Goal: Task Accomplishment & Management: Manage account settings

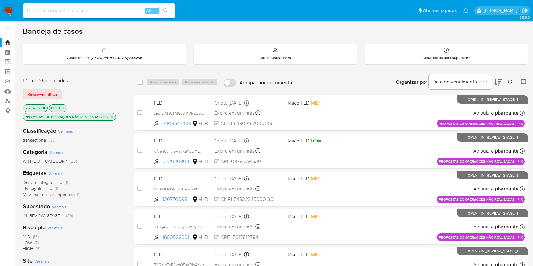
scroll to position [283, 0]
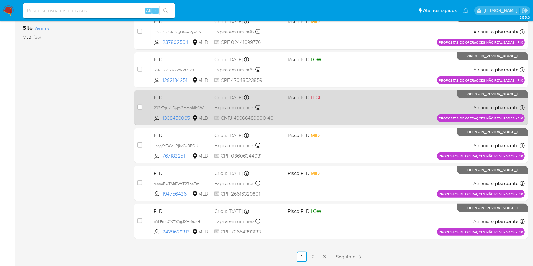
click at [366, 90] on div "case-item-checkbox Incapaz de atribuir o caso PLD 293nTqrrkilDypv3mmnhlbCW 1338…" at bounding box center [331, 107] width 394 height 35
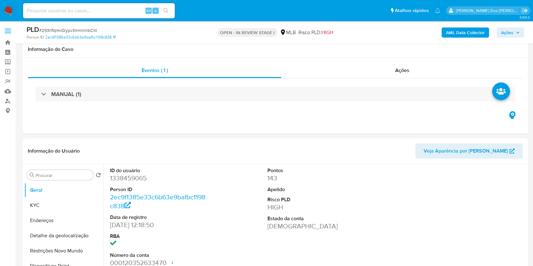
select select "10"
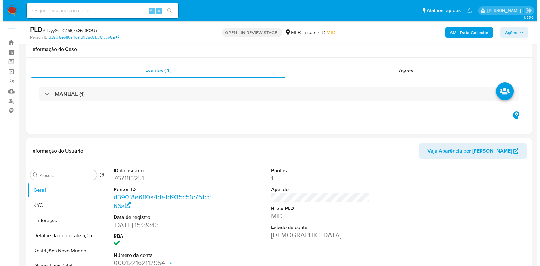
scroll to position [63, 0]
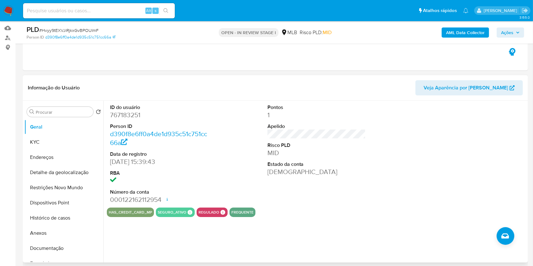
click at [137, 120] on dd "767183251" at bounding box center [159, 115] width 99 height 9
copy dd "767183251"
click at [59, 150] on button "KYC" at bounding box center [61, 142] width 74 height 15
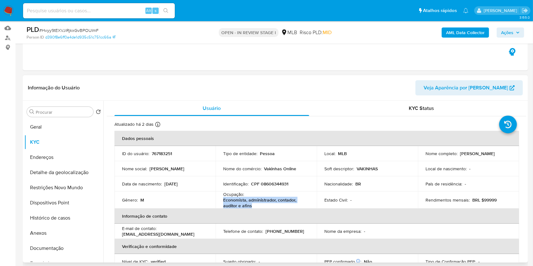
drag, startPoint x: 257, startPoint y: 214, endPoint x: 199, endPoint y: 214, distance: 57.9
click at [217, 209] on td "Ocupação : Economista, administrador, contador, auditor e afins" at bounding box center [266, 200] width 101 height 17
copy p "Economista, administrador, contador, auditor e afins"
drag, startPoint x: 63, startPoint y: 257, endPoint x: 69, endPoint y: 250, distance: 9.9
click at [63, 256] on button "Documentação" at bounding box center [63, 248] width 79 height 15
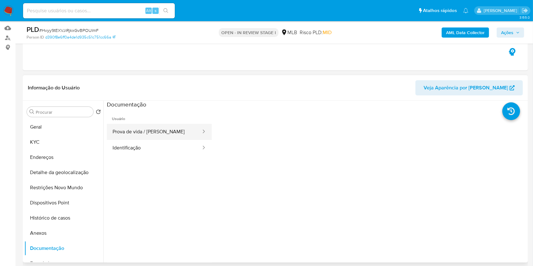
click at [134, 138] on button "Prova de vida / Selfie" at bounding box center [154, 132] width 95 height 16
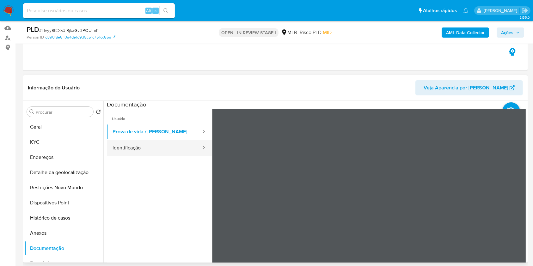
click at [134, 156] on button "Identificação" at bounding box center [154, 148] width 95 height 16
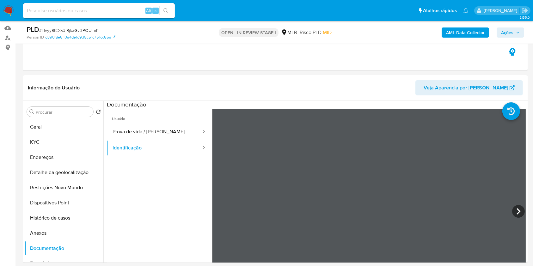
click at [463, 33] on b "AML Data Collector" at bounding box center [465, 33] width 39 height 10
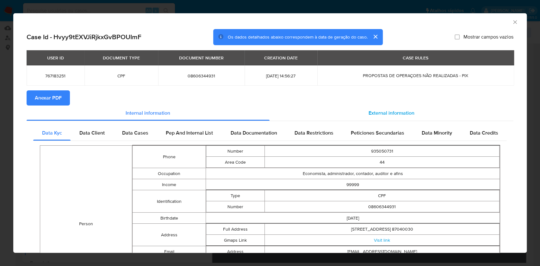
click at [409, 108] on div "External information" at bounding box center [391, 113] width 244 height 15
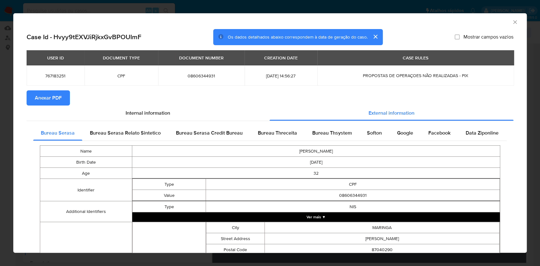
click at [42, 96] on span "Anexar PDF" at bounding box center [48, 98] width 27 height 14
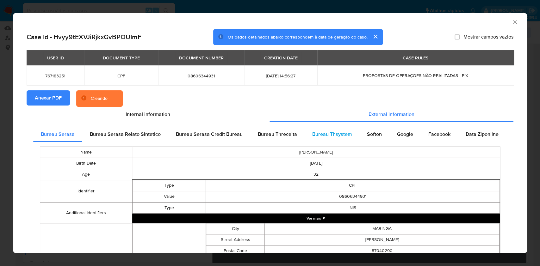
click at [326, 136] on span "Bureau Thsystem" at bounding box center [332, 134] width 40 height 7
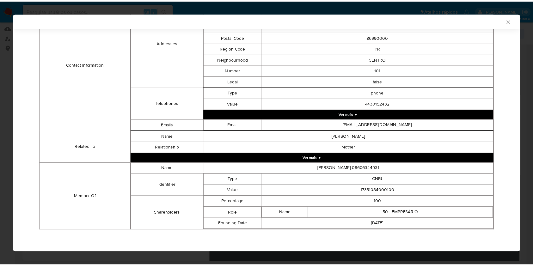
scroll to position [224, 0]
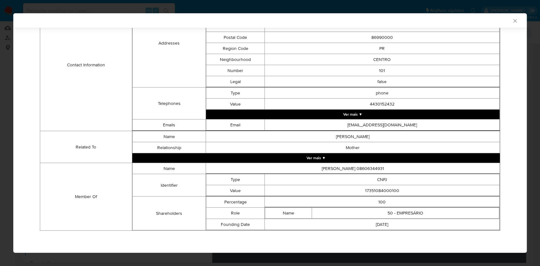
click at [378, 189] on td "17351084000100" at bounding box center [382, 190] width 235 height 11
copy td "17351084000100"
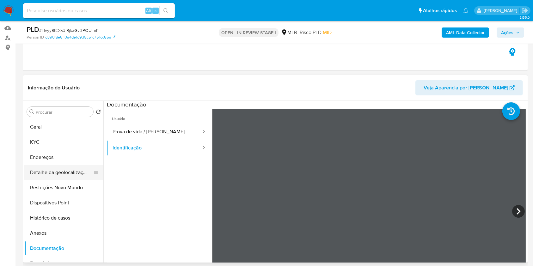
drag, startPoint x: 65, startPoint y: 202, endPoint x: 79, endPoint y: 182, distance: 24.5
click at [64, 195] on button "Restrições Novo Mundo" at bounding box center [63, 187] width 79 height 15
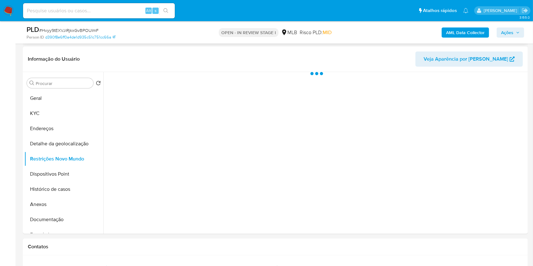
scroll to position [105, 0]
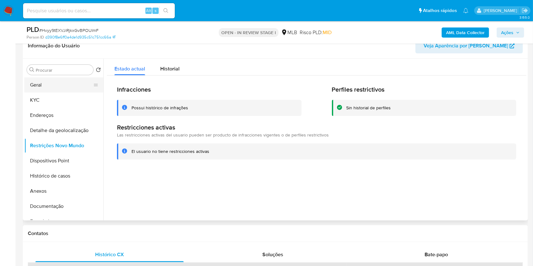
click at [35, 93] on button "Geral" at bounding box center [61, 84] width 74 height 15
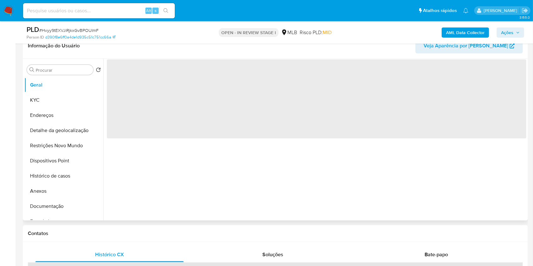
click at [259, 206] on div "‌" at bounding box center [314, 140] width 423 height 162
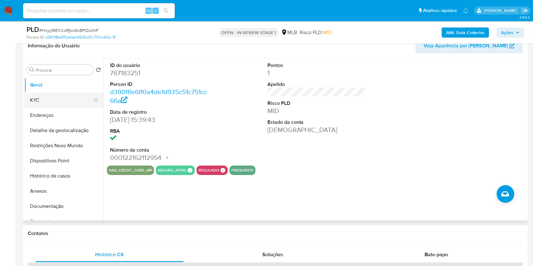
click at [59, 108] on button "KYC" at bounding box center [61, 100] width 74 height 15
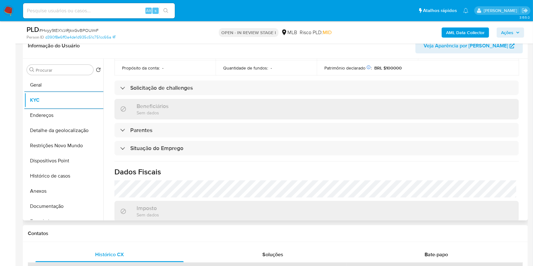
scroll to position [271, 0]
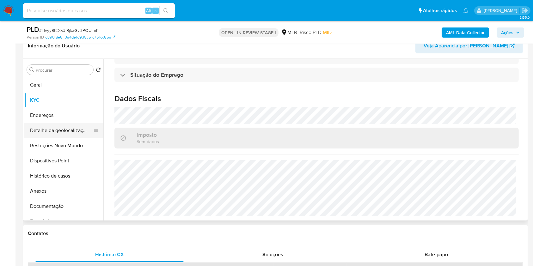
click at [42, 138] on button "Detalhe da geolocalização" at bounding box center [61, 130] width 74 height 15
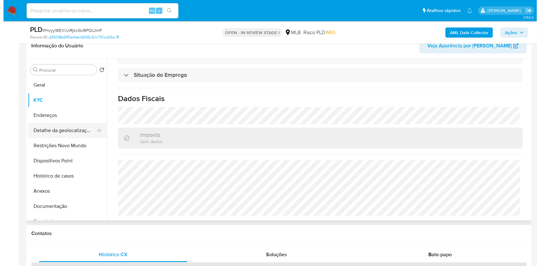
scroll to position [0, 0]
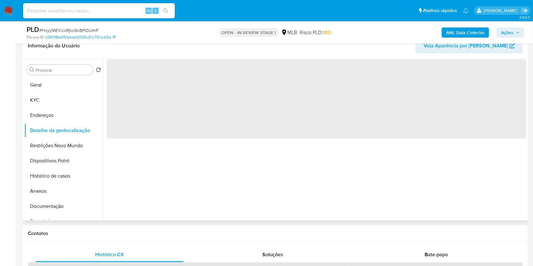
click at [214, 221] on div "‌" at bounding box center [314, 140] width 423 height 162
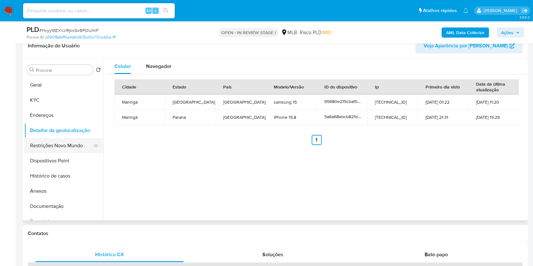
click at [46, 153] on button "Restrições Novo Mundo" at bounding box center [61, 145] width 74 height 15
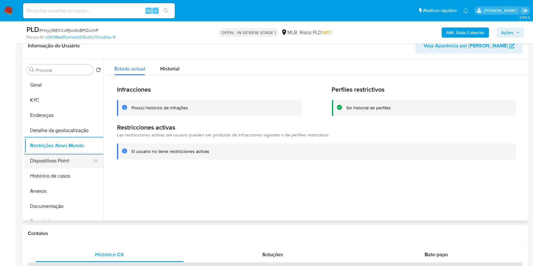
click at [44, 169] on button "Dispositivos Point" at bounding box center [61, 160] width 74 height 15
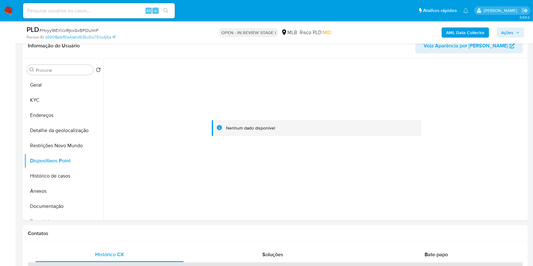
drag, startPoint x: 511, startPoint y: 33, endPoint x: 509, endPoint y: 36, distance: 3.5
click at [511, 33] on span "Ações" at bounding box center [507, 33] width 12 height 10
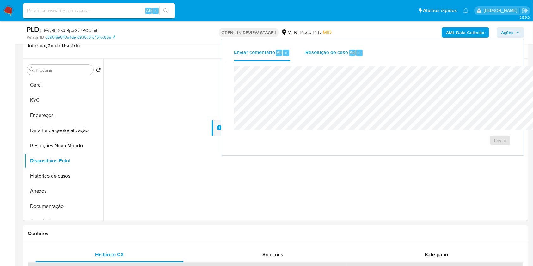
click at [350, 54] on span "Alt" at bounding box center [352, 53] width 5 height 6
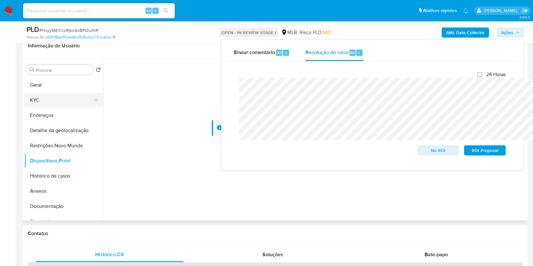
click at [46, 105] on button "KYC" at bounding box center [61, 100] width 74 height 15
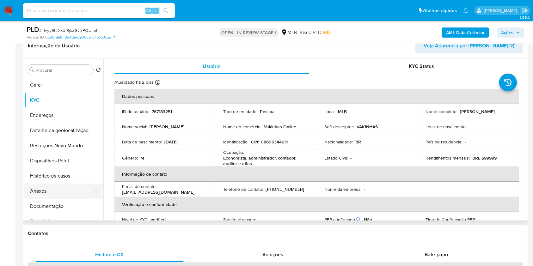
click at [58, 199] on button "Anexos" at bounding box center [61, 191] width 74 height 15
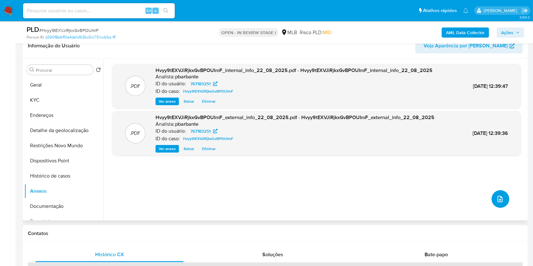
click at [499, 208] on button "upload-file" at bounding box center [501, 199] width 18 height 18
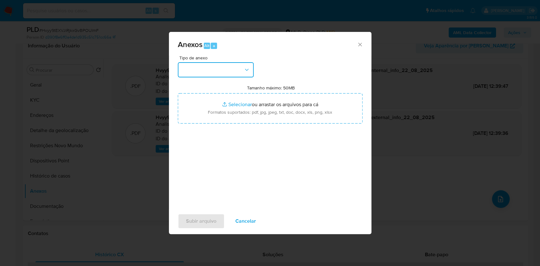
click at [186, 62] on button "button" at bounding box center [216, 69] width 76 height 15
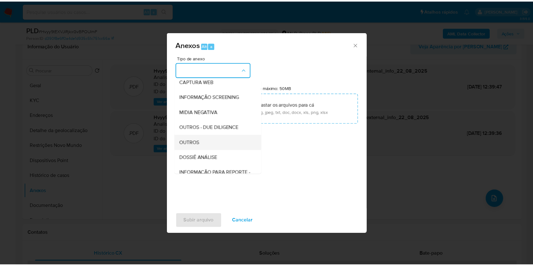
scroll to position [78, 0]
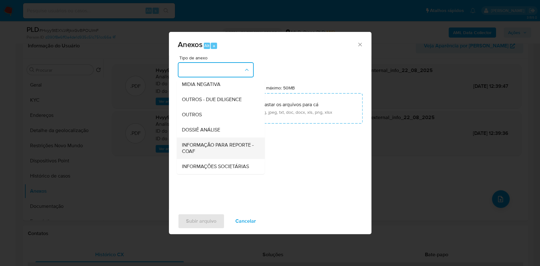
click at [199, 142] on span "INFORMAÇÃO PARA REPORTE - COAF" at bounding box center [219, 148] width 74 height 13
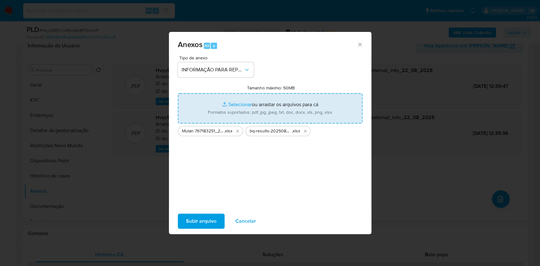
type input "C:\fakepath\SAR - XXX - CPF 08606344931 - CARLOS AUGUSTO DA SILVA DOS SANTOS.pdf"
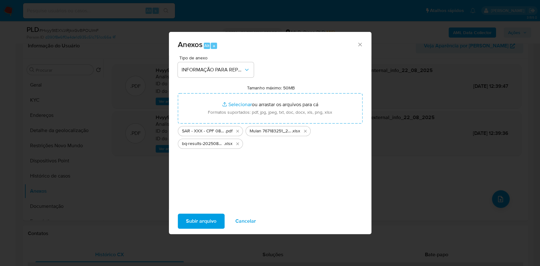
click at [187, 228] on span "Subir arquivo" at bounding box center [201, 221] width 30 height 14
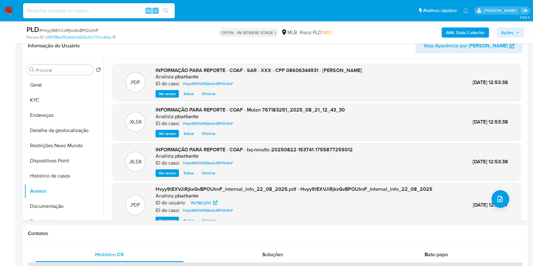
click at [511, 31] on span "Ações" at bounding box center [507, 33] width 12 height 10
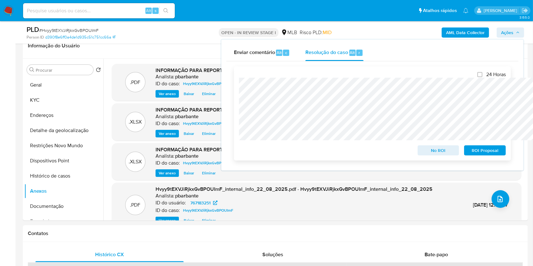
click at [490, 155] on span "ROI Proposal" at bounding box center [485, 150] width 33 height 9
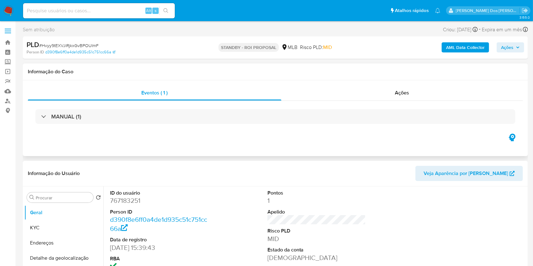
select select "10"
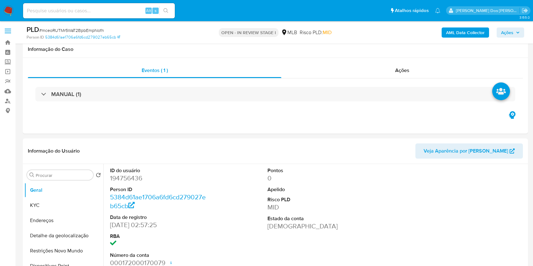
select select "10"
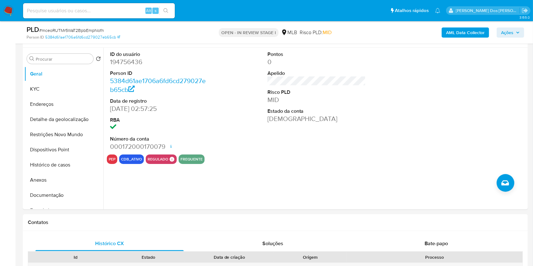
scroll to position [114, 0]
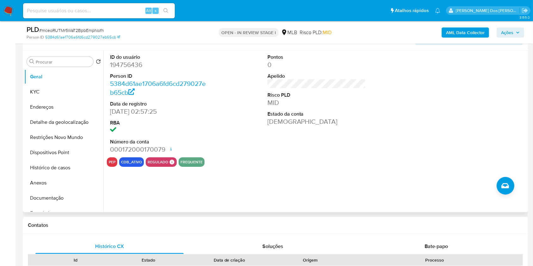
click at [133, 69] on dd "194756436" at bounding box center [159, 64] width 99 height 9
copy dd "194756436"
click at [55, 96] on button "KYC" at bounding box center [61, 91] width 74 height 15
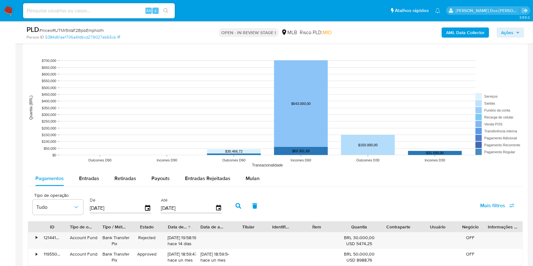
scroll to position [581, 0]
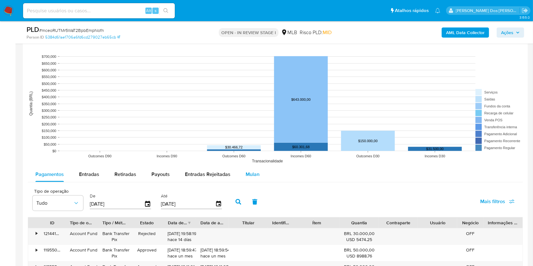
click at [256, 182] on div "Mulan" at bounding box center [253, 174] width 14 height 15
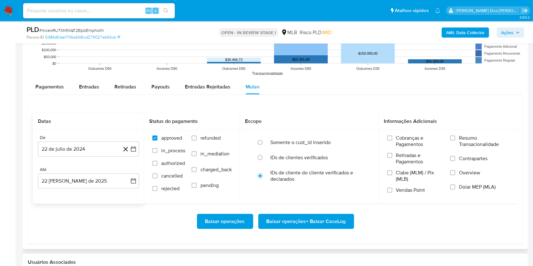
scroll to position [669, 0]
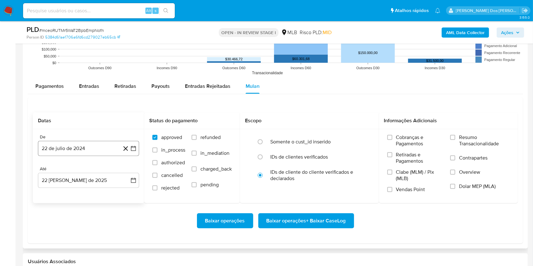
click at [132, 156] on button "22 de julio de 2024" at bounding box center [88, 148] width 101 height 15
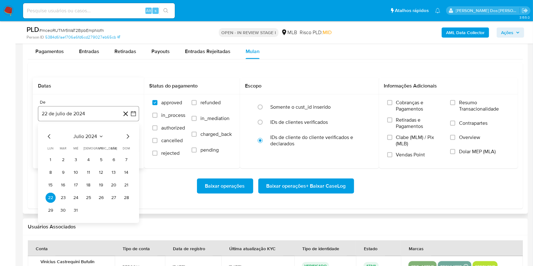
scroll to position [705, 0]
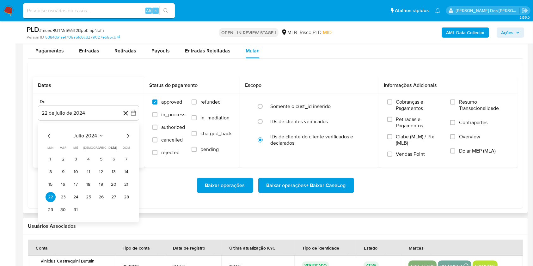
click at [128, 140] on icon "Mes siguiente" at bounding box center [128, 136] width 8 height 8
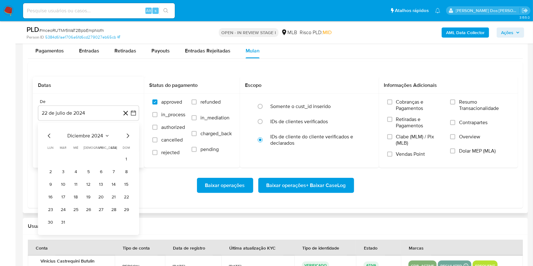
click at [128, 140] on icon "Mes siguiente" at bounding box center [128, 136] width 8 height 8
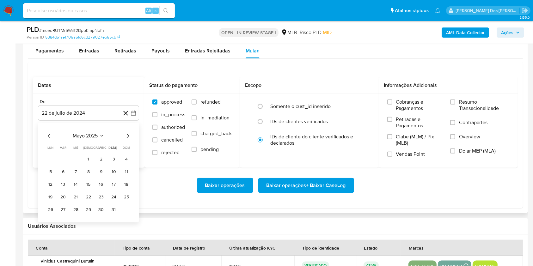
click at [128, 140] on icon "Mes siguiente" at bounding box center [128, 136] width 8 height 8
click at [61, 164] on button "1" at bounding box center [63, 159] width 10 height 10
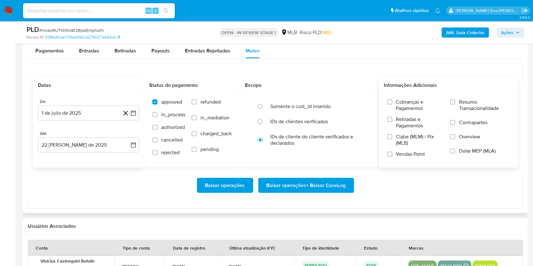
click at [490, 120] on label "Resumo Transacionalidade" at bounding box center [479, 109] width 59 height 21
click at [455, 105] on input "Resumo Transacionalidade" at bounding box center [452, 102] width 5 height 5
click at [288, 193] on span "Baixar operações + Baixar CaseLog" at bounding box center [306, 186] width 79 height 14
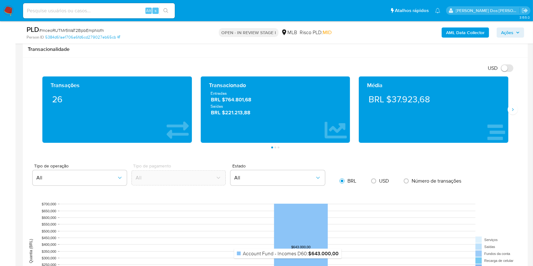
scroll to position [424, 0]
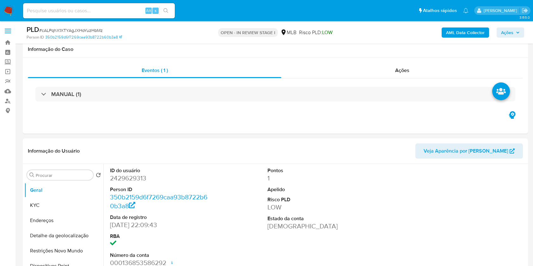
select select "10"
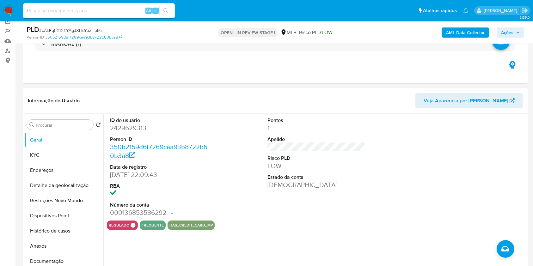
scroll to position [47, 0]
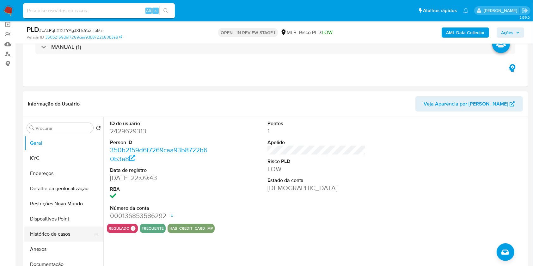
click at [48, 241] on button "Histórico de casos" at bounding box center [61, 234] width 74 height 15
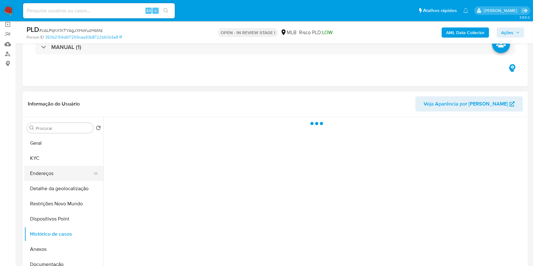
scroll to position [18, 0]
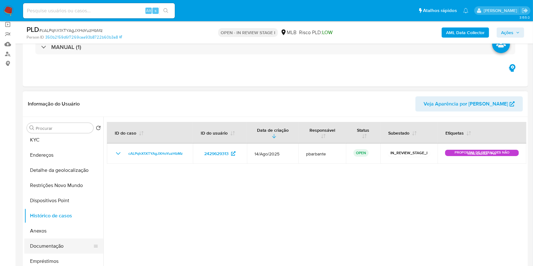
click at [50, 249] on button "Documentação" at bounding box center [61, 246] width 74 height 15
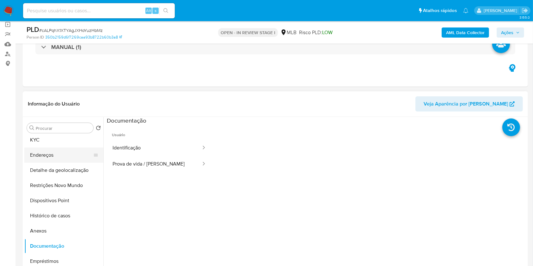
click at [56, 158] on button "Endereços" at bounding box center [61, 155] width 74 height 15
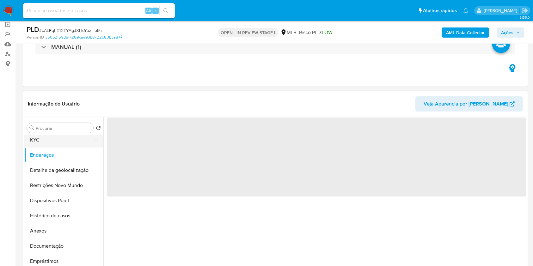
click at [72, 148] on button "KYC" at bounding box center [61, 140] width 74 height 15
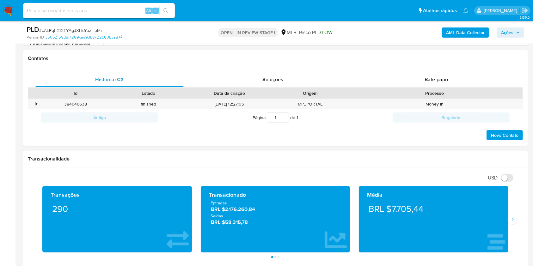
scroll to position [179, 0]
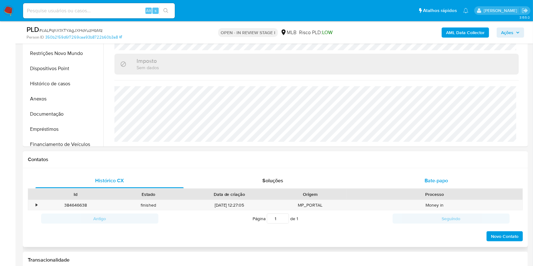
click at [420, 189] on div "Bate-papo" at bounding box center [436, 180] width 148 height 15
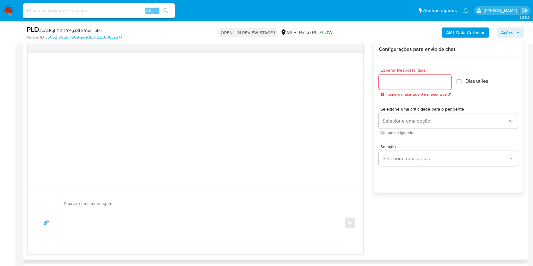
scroll to position [333, 0]
click at [408, 86] on input "Esperar Resposta (dias)" at bounding box center [415, 81] width 73 height 8
type input "3"
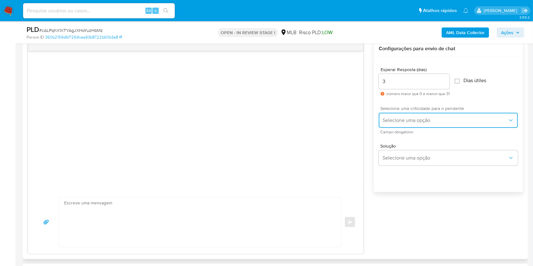
click at [393, 124] on button "Selecione uma opção" at bounding box center [448, 120] width 139 height 15
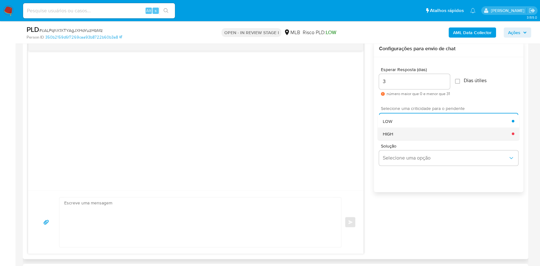
click at [396, 140] on div "HIGH" at bounding box center [447, 133] width 129 height 13
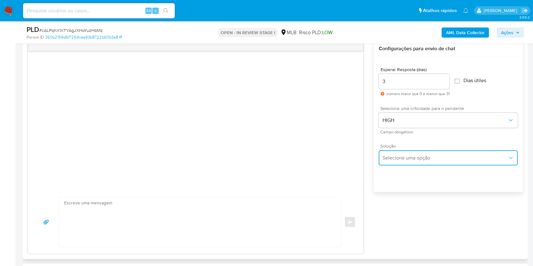
click at [393, 161] on span "Selecione uma opção" at bounding box center [445, 158] width 125 height 6
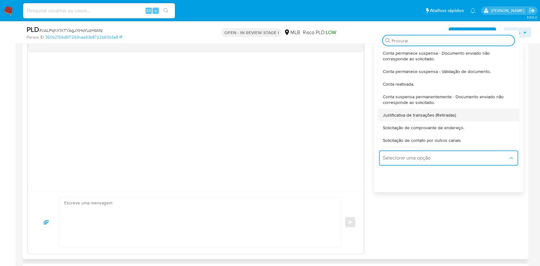
click at [410, 118] on span "Justificativa de transações (Retiradas)" at bounding box center [419, 115] width 73 height 6
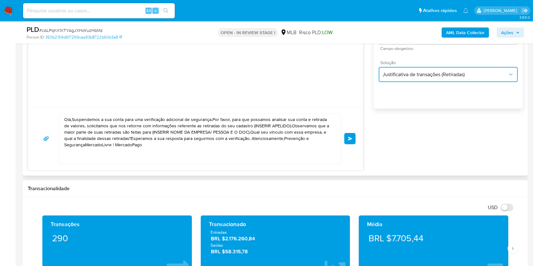
scroll to position [418, 0]
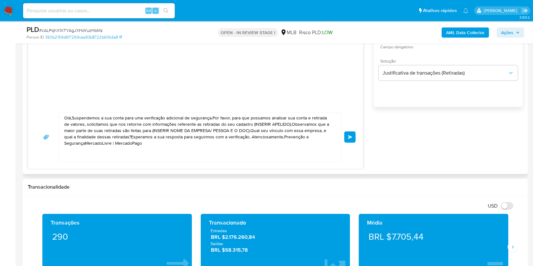
click at [245, 147] on textarea "Olá,Suspendemos a sua conta para uma verificação adicional de segurança.Por fav…" at bounding box center [198, 138] width 269 height 50
paste textarea "! Estamos realizando uma verificação adicional de segurança em contas de usuári…"
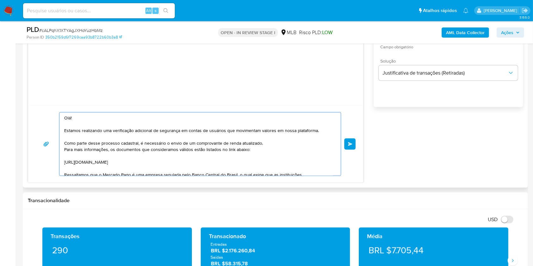
scroll to position [68, 0]
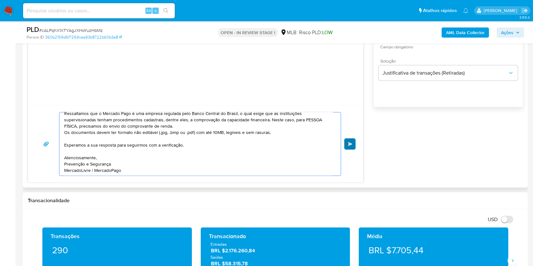
type textarea "Olá! Estamos realizando uma verificação adicional de segurança em contas de usu…"
click at [352, 146] on span "common.send" at bounding box center [350, 144] width 4 height 4
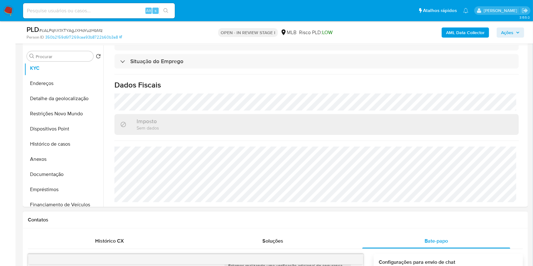
scroll to position [0, 0]
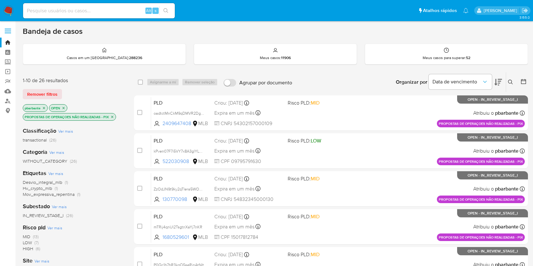
scroll to position [283, 0]
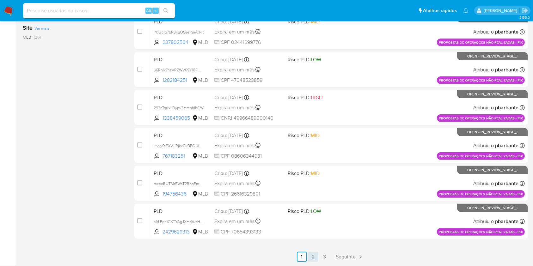
click at [318, 256] on link "2" at bounding box center [313, 257] width 10 height 10
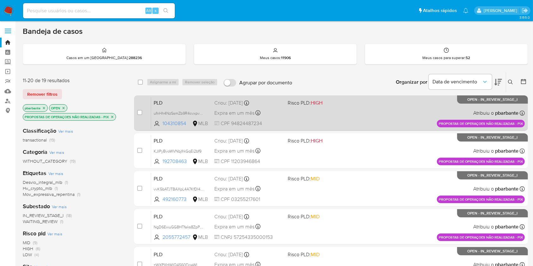
scroll to position [240, 0]
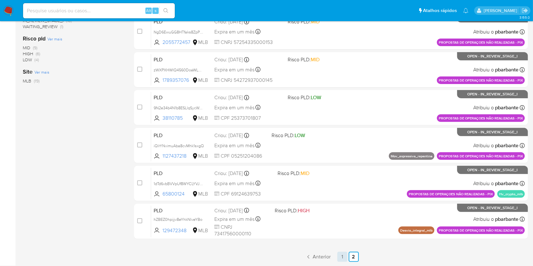
click at [348, 260] on link "1" at bounding box center [343, 257] width 10 height 10
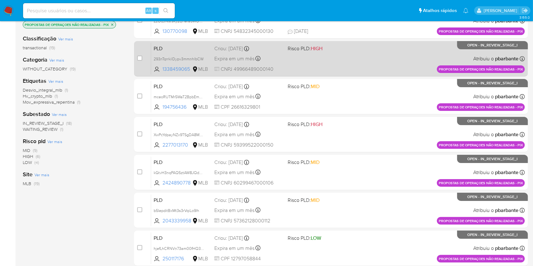
scroll to position [93, 0]
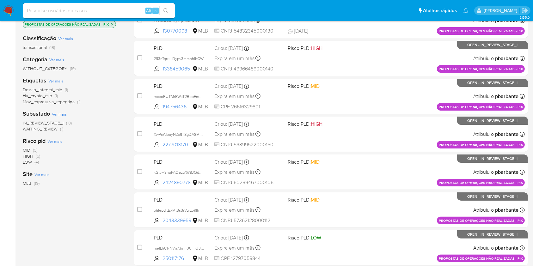
click at [113, 25] on icon "close-filter" at bounding box center [112, 24] width 2 height 2
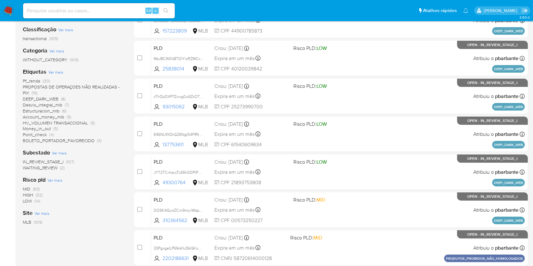
click at [38, 96] on span "DEEP_DARK_WEB" at bounding box center [41, 99] width 36 height 6
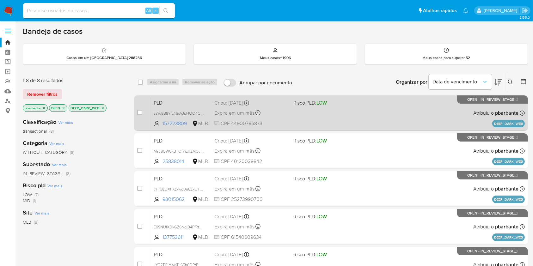
click at [304, 113] on div "PLD zsYo8B8YIL46oVJpHOO4CjNL 157223809 MLB Risco PLD: LOW Criou: 14/08/2025 Cri…" at bounding box center [338, 113] width 374 height 32
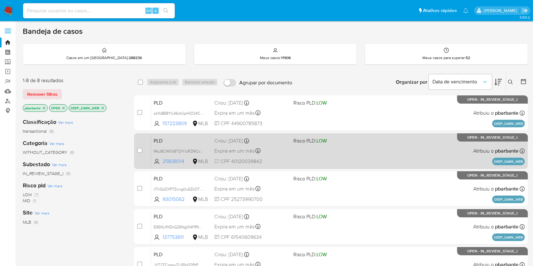
click at [306, 150] on div "PLD MsJ8CW0kBTOIYizRZMCcOThR 25838014 MLB Risco PLD: LOW Criou: 14/08/2025 Crio…" at bounding box center [338, 151] width 374 height 32
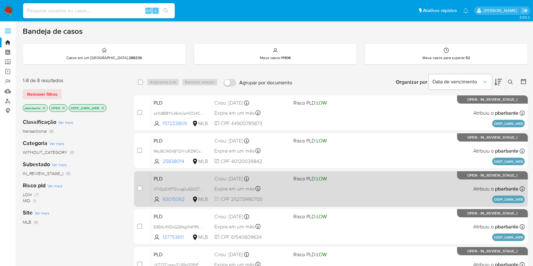
click at [305, 198] on div "PLD cTIrQzDXP7Zxwg0u6ZkOTSSN 93015062 MLB Risco PLD: LOW Criou: 14/08/2025 Crio…" at bounding box center [338, 189] width 374 height 32
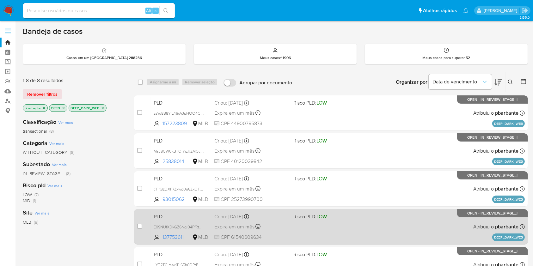
click at [288, 220] on div "Criou: 14/08/2025 Criou: 14/08/2025 11:57:14" at bounding box center [251, 217] width 74 height 7
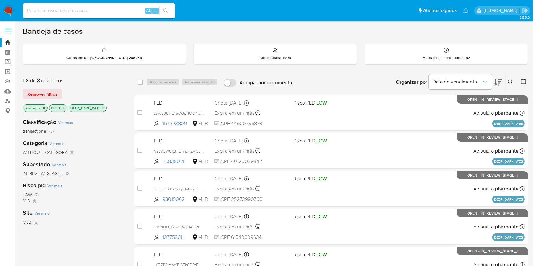
click at [103, 110] on icon "close-filter" at bounding box center [103, 108] width 4 height 4
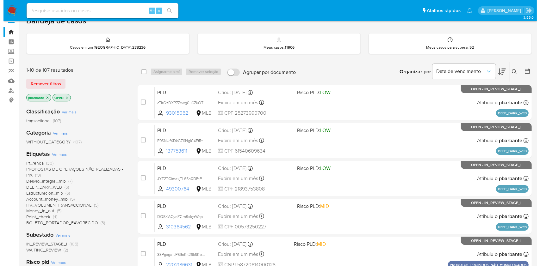
scroll to position [11, 0]
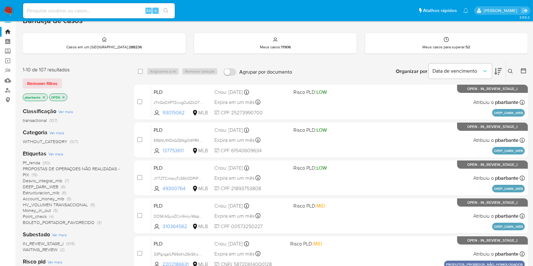
click at [58, 157] on span "Ver mais" at bounding box center [55, 154] width 15 height 6
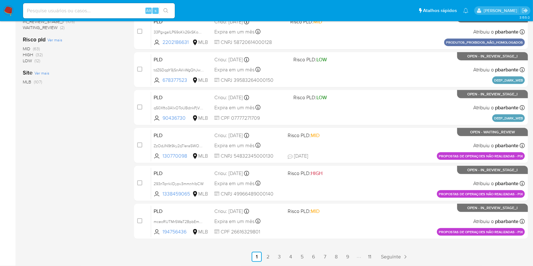
scroll to position [0, 0]
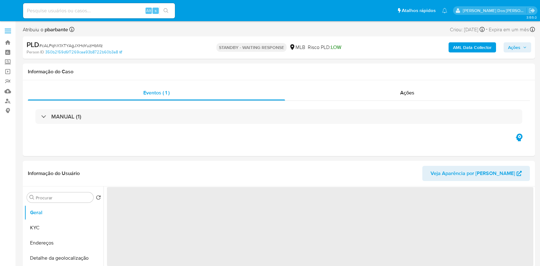
select select "10"
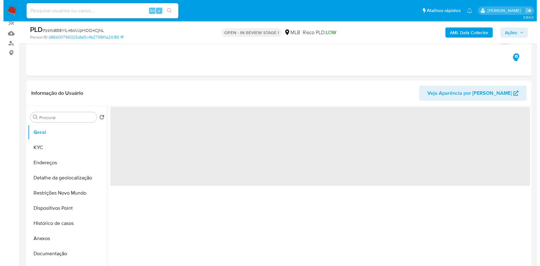
scroll to position [60, 0]
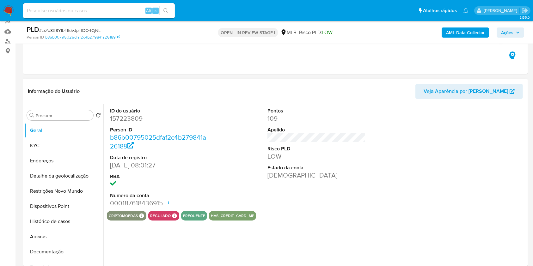
select select "10"
click at [129, 123] on dd "157223809" at bounding box center [159, 118] width 99 height 9
copy dd "157223809"
click at [42, 151] on button "KYC" at bounding box center [61, 145] width 74 height 15
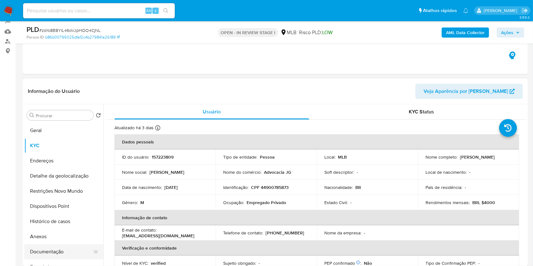
click at [52, 257] on button "Documentação" at bounding box center [61, 252] width 74 height 15
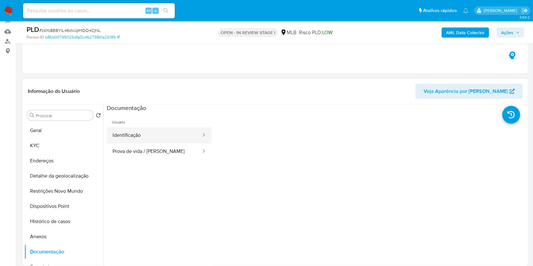
click at [183, 137] on button "Identificação" at bounding box center [154, 135] width 95 height 16
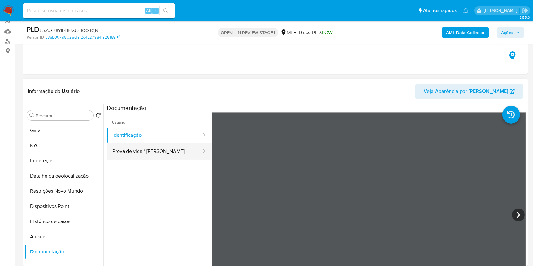
click at [159, 156] on button "Prova de vida / Selfie" at bounding box center [154, 152] width 95 height 16
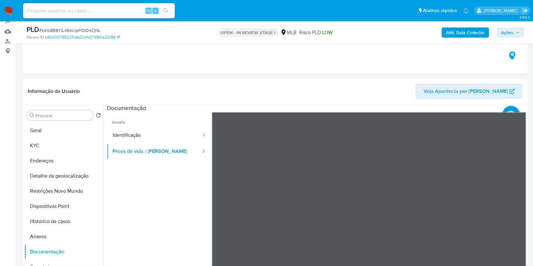
click at [474, 35] on b "AML Data Collector" at bounding box center [465, 33] width 39 height 10
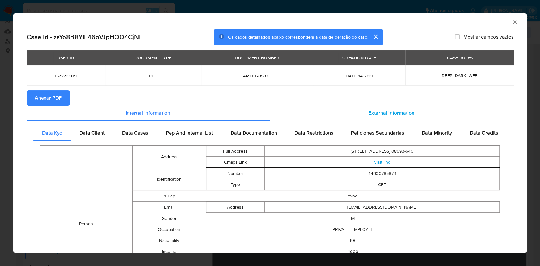
click at [408, 117] on span "External information" at bounding box center [392, 112] width 46 height 7
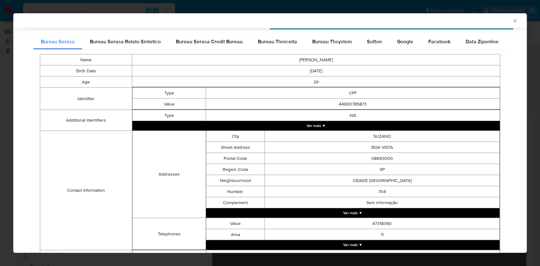
scroll to position [90, 0]
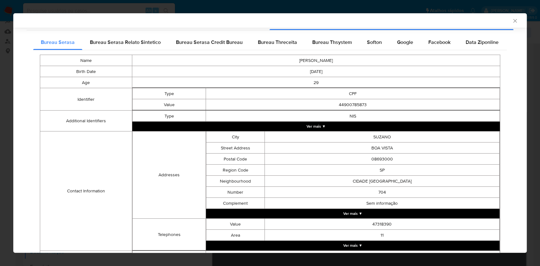
click at [342, 53] on div "Name GABRIEL DUARTE LODE Birth Date 1995-12-08 Age 29 Identifier Type CPF Value…" at bounding box center [270, 169] width 474 height 239
click at [342, 44] on span "Bureau Thsystem" at bounding box center [332, 42] width 40 height 7
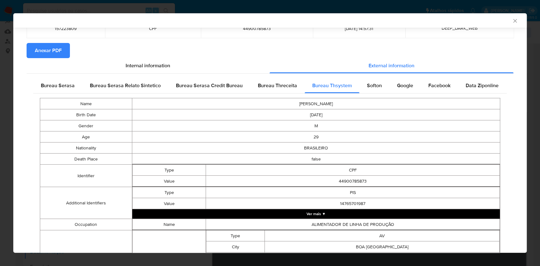
scroll to position [46, 0]
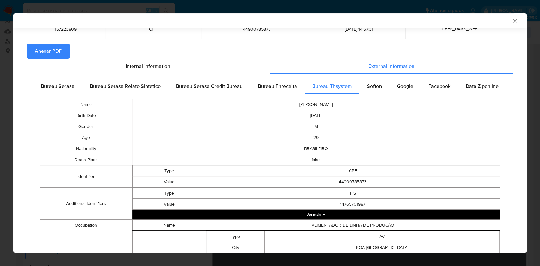
click at [48, 52] on span "Anexar PDF" at bounding box center [48, 51] width 27 height 14
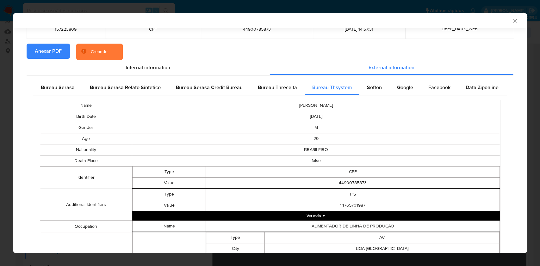
scroll to position [404, 0]
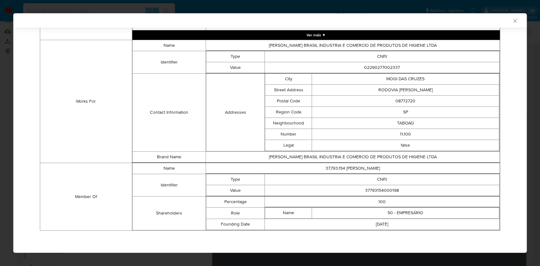
click at [392, 191] on td "37793154000198" at bounding box center [382, 190] width 235 height 11
copy td "37793154000198"
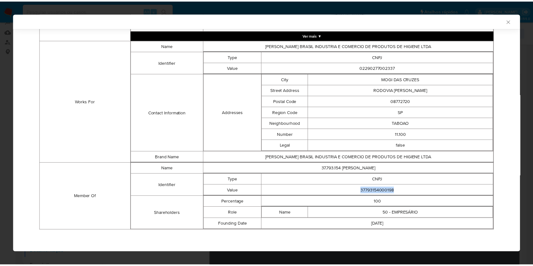
scroll to position [403, 0]
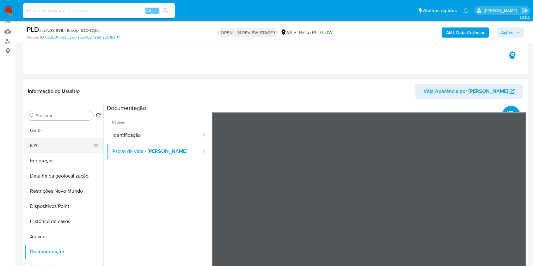
click at [60, 153] on button "KYC" at bounding box center [61, 145] width 74 height 15
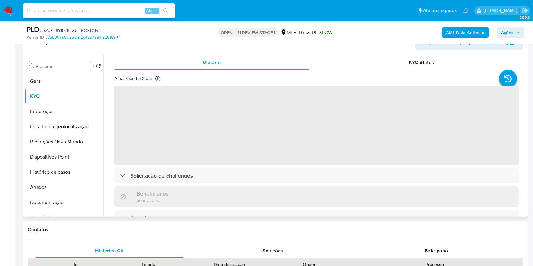
scroll to position [109, 0]
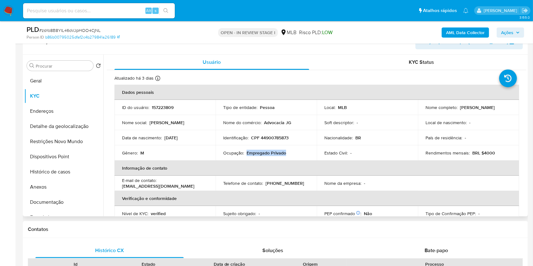
drag, startPoint x: 287, startPoint y: 161, endPoint x: 246, endPoint y: 164, distance: 40.9
click at [246, 156] on div "Ocupação : Empregado Privado" at bounding box center [266, 153] width 86 height 6
copy p "Empregado Privado"
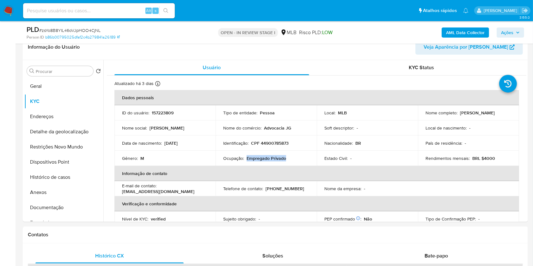
scroll to position [105, 0]
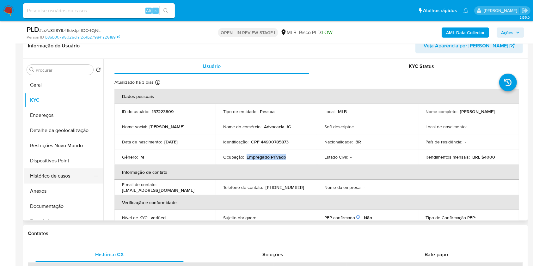
click at [53, 184] on button "Histórico de casos" at bounding box center [61, 176] width 74 height 15
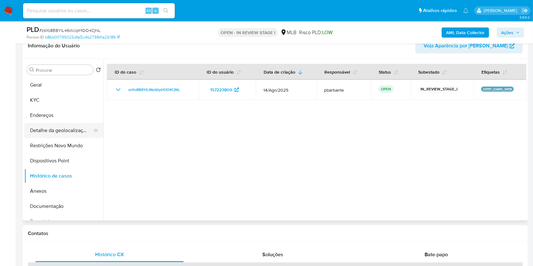
click at [51, 138] on button "Detalhe da geolocalização" at bounding box center [61, 130] width 74 height 15
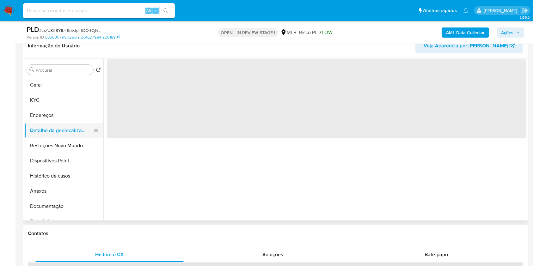
click at [51, 148] on button "Restrições Novo Mundo" at bounding box center [63, 145] width 79 height 15
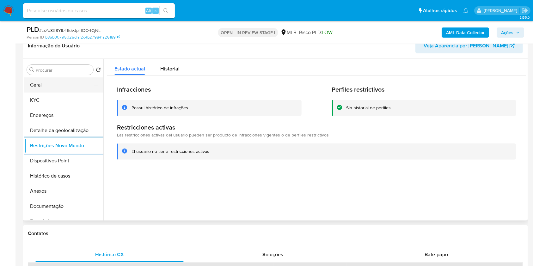
click at [56, 89] on button "Geral" at bounding box center [61, 84] width 74 height 15
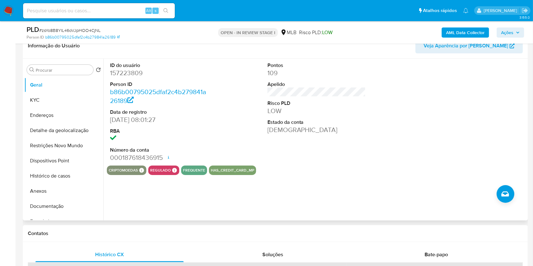
copy p "Empregado Privado"
click at [63, 108] on button "KYC" at bounding box center [61, 100] width 74 height 15
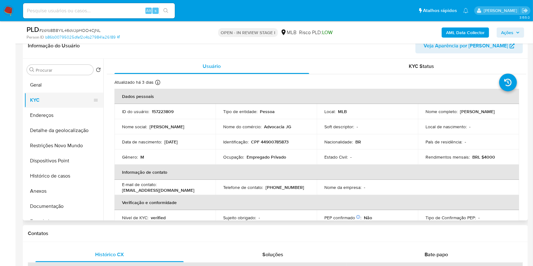
copy p "Empregado Privado"
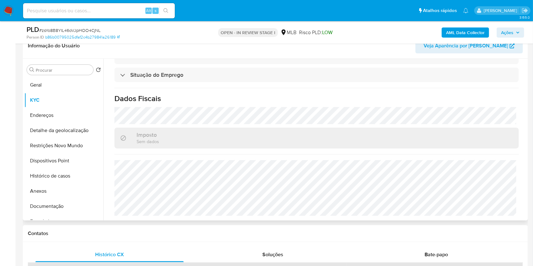
copy p "Empregado Privado"
click at [79, 138] on button "Detalhe da geolocalização" at bounding box center [61, 130] width 74 height 15
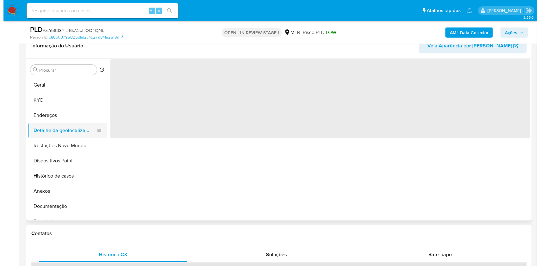
scroll to position [0, 0]
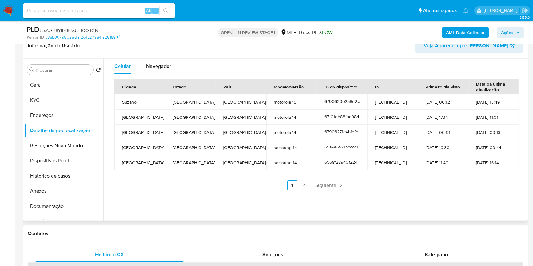
copy p "Empregado Privado"
click at [58, 153] on button "Restrições Novo Mundo" at bounding box center [61, 145] width 74 height 15
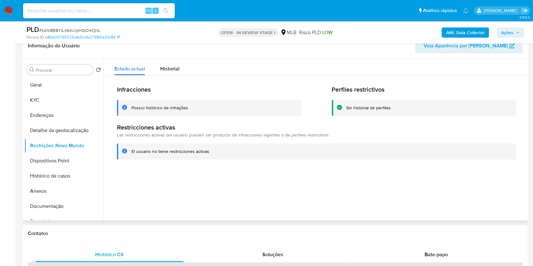
copy p "Empregado Privado"
click at [47, 169] on button "Dispositivos Point" at bounding box center [61, 160] width 74 height 15
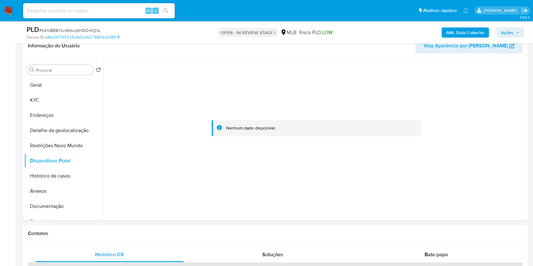
click at [504, 31] on span "Ações" at bounding box center [507, 33] width 12 height 10
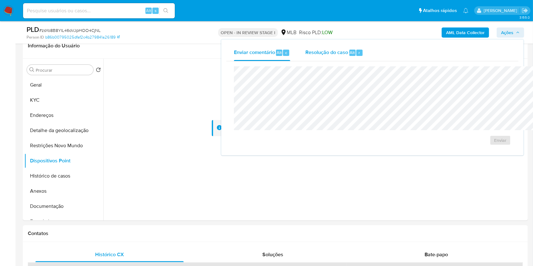
click at [306, 49] on span "Resolução do caso" at bounding box center [327, 52] width 43 height 7
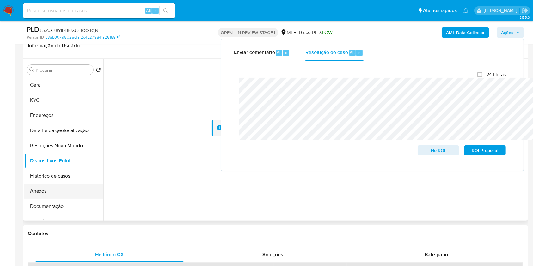
click at [40, 197] on button "Anexos" at bounding box center [61, 191] width 74 height 15
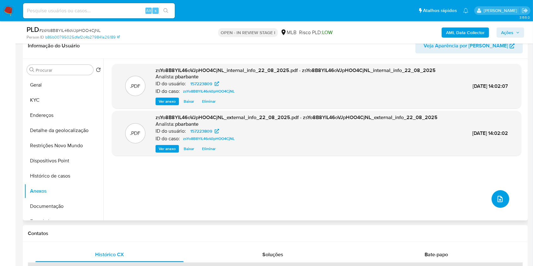
click at [498, 202] on icon "upload-file" at bounding box center [500, 199] width 5 height 6
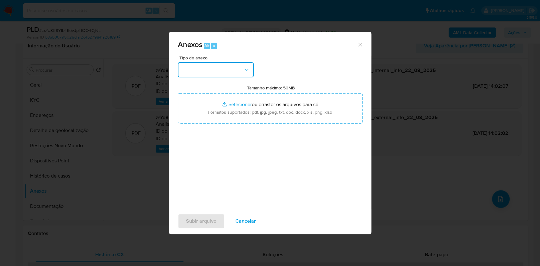
click at [211, 62] on button "button" at bounding box center [216, 69] width 76 height 15
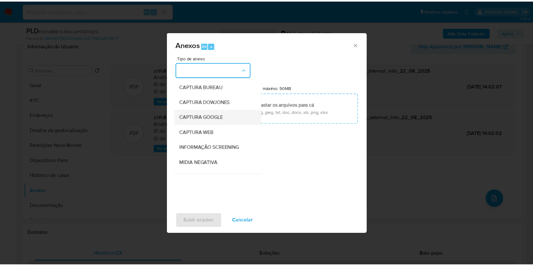
scroll to position [78, 0]
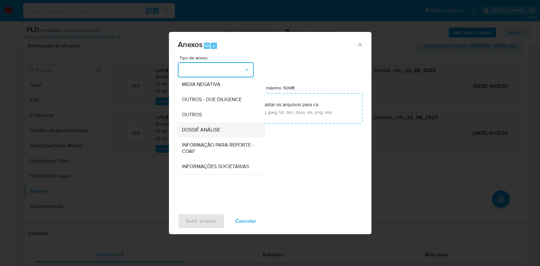
click at [197, 122] on div "DOSSIÊ ANÁLISE" at bounding box center [219, 129] width 74 height 15
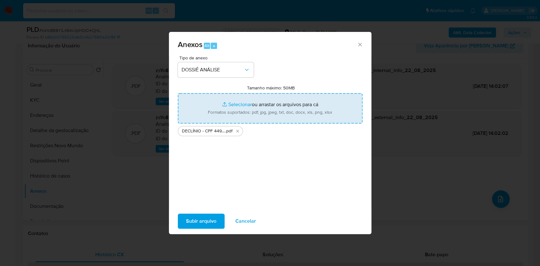
type input "C:\fakepath\Mulan 157223809_2025_08_21_12_31_23.xlsx"
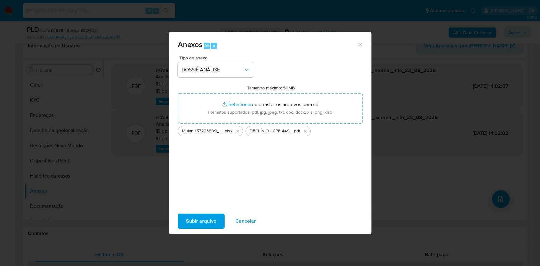
click at [186, 228] on span "Subir arquivo" at bounding box center [201, 221] width 30 height 14
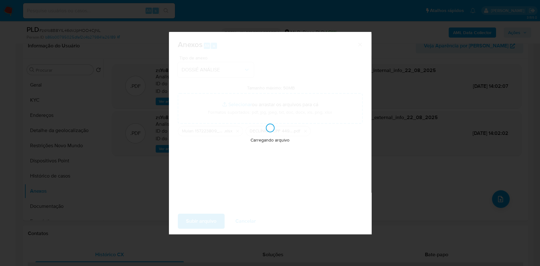
click at [186, 227] on div "Carregando arquivo" at bounding box center [270, 133] width 202 height 202
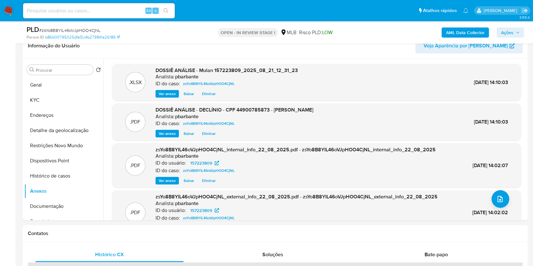
click at [506, 25] on div "AML Data Collector Ações" at bounding box center [442, 32] width 164 height 15
click at [505, 35] on span "Ações" at bounding box center [507, 33] width 12 height 10
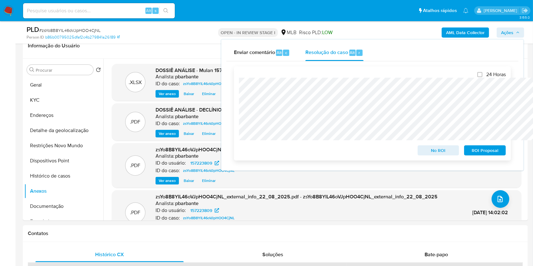
click at [440, 155] on span "No ROI" at bounding box center [438, 150] width 33 height 9
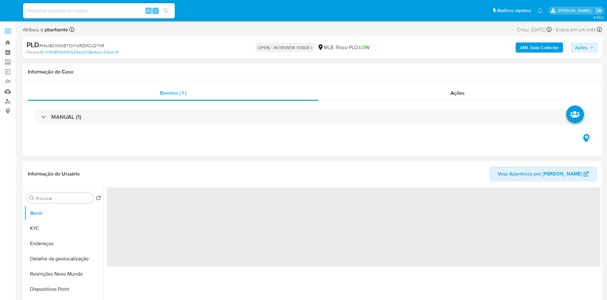
select select "10"
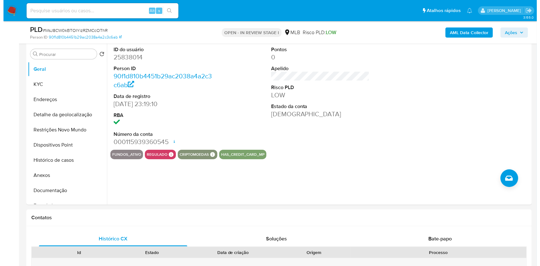
scroll to position [121, 0]
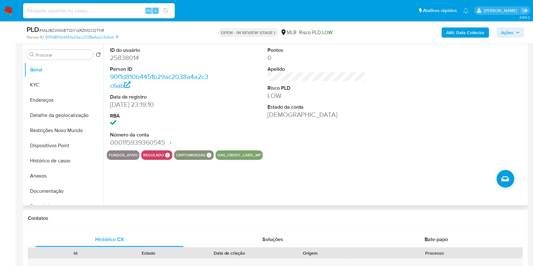
click at [126, 62] on dd "25838014" at bounding box center [159, 57] width 99 height 9
copy dd "25838014"
click at [65, 93] on button "KYC" at bounding box center [61, 84] width 74 height 15
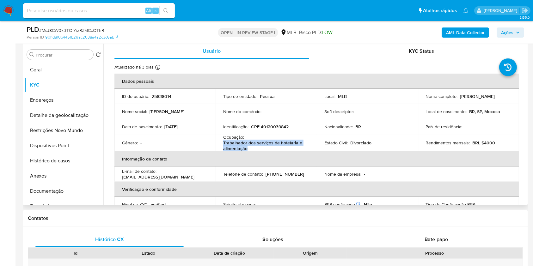
drag, startPoint x: 253, startPoint y: 157, endPoint x: 217, endPoint y: 153, distance: 35.9
click at [217, 152] on td "Ocupação : Trabalhador dos serviços de hotelaria e alimentação" at bounding box center [266, 142] width 101 height 17
copy p "Trabalhador dos serviços de hotelaria e alimentação"
click at [483, 28] on b "AML Data Collector" at bounding box center [465, 33] width 39 height 10
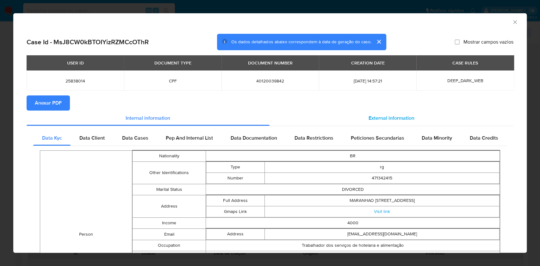
click at [382, 115] on span "External information" at bounding box center [392, 118] width 46 height 7
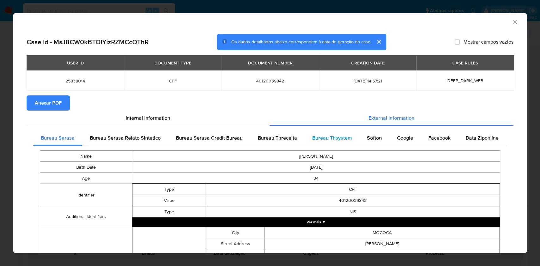
click at [336, 139] on span "Bureau Thsystem" at bounding box center [332, 137] width 40 height 7
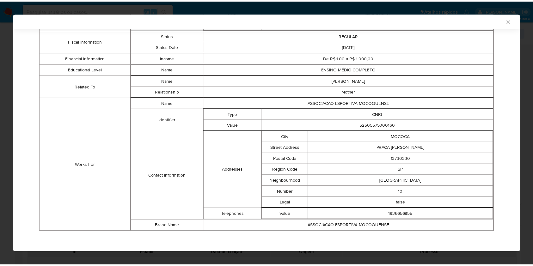
scroll to position [0, 0]
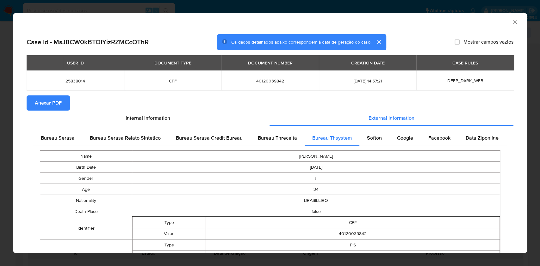
click at [50, 97] on span "Anexar PDF" at bounding box center [48, 103] width 27 height 14
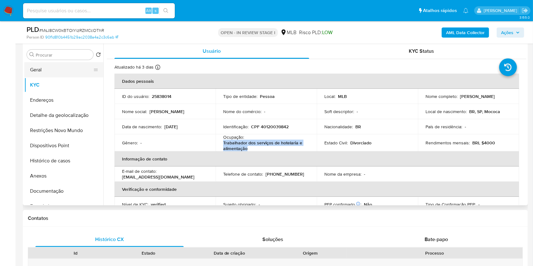
click at [58, 77] on button "Geral" at bounding box center [61, 69] width 74 height 15
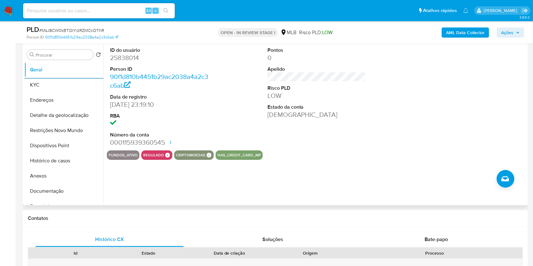
copy p "Trabalhador dos serviços de hotelaria e alimentação"
click at [45, 93] on button "KYC" at bounding box center [61, 84] width 74 height 15
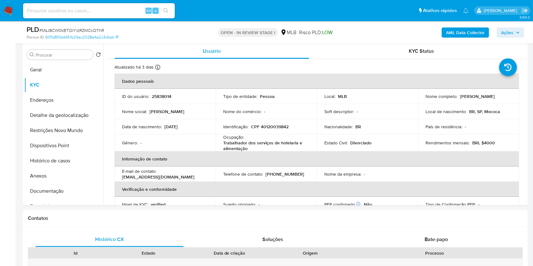
copy p "Trabalhador dos serviços de hotelaria e alimentação"
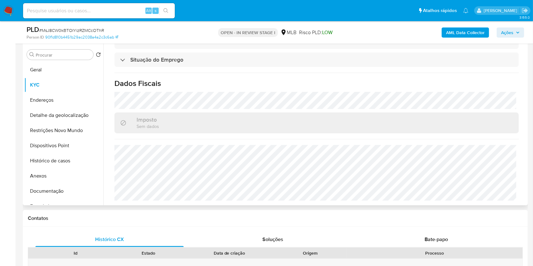
copy p "Trabalhador dos serviços de hotelaria e alimentação"
click at [59, 123] on button "Detalhe da geolocalização" at bounding box center [61, 115] width 74 height 15
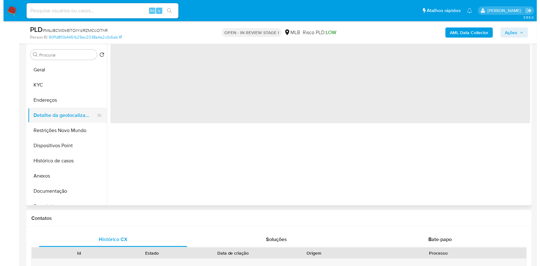
scroll to position [0, 0]
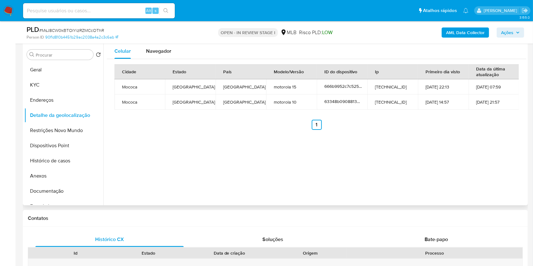
click at [130, 150] on div "Celular Navegador Cidade Estado País Modelo/Versão ID do dispositivo Ip Primeir…" at bounding box center [314, 125] width 423 height 162
click at [71, 138] on button "Restrições Novo Mundo" at bounding box center [61, 130] width 74 height 15
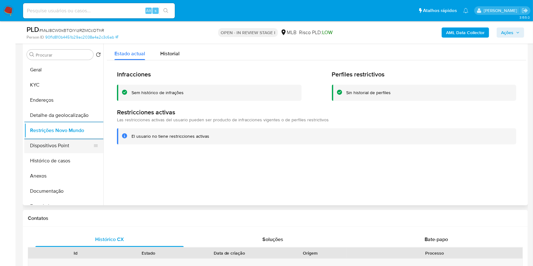
click at [47, 153] on button "Dispositivos Point" at bounding box center [61, 145] width 74 height 15
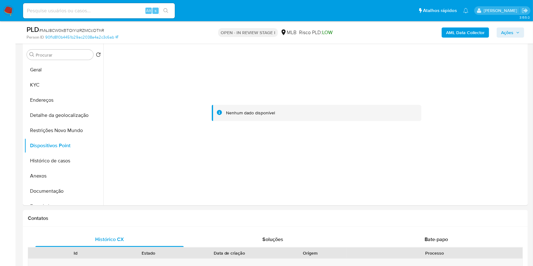
click at [528, 27] on div "PLD # MsJ8CW0kBTOIYizRZMCcOThR Person ID 90f1d810b4451b29ac2038a4a2c3c6ab OPEN …" at bounding box center [275, 32] width 505 height 22
click at [514, 31] on span "Ações" at bounding box center [507, 33] width 12 height 10
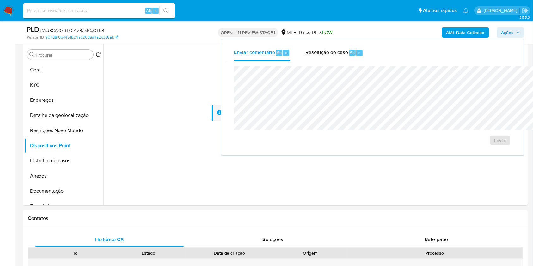
click at [354, 37] on div "OPEN - IN REVIEW STAGE I MLB Risco PLD: LOW" at bounding box center [275, 32] width 164 height 15
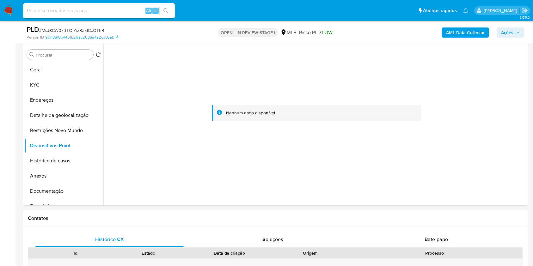
click at [509, 32] on span "Ações" at bounding box center [507, 33] width 12 height 10
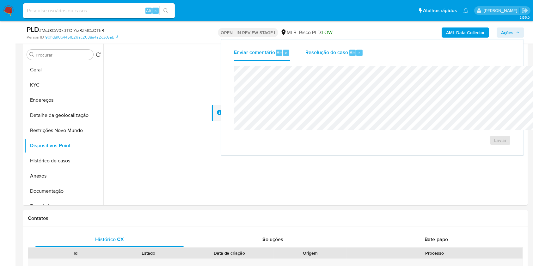
click at [350, 51] on span "Alt" at bounding box center [352, 53] width 5 height 6
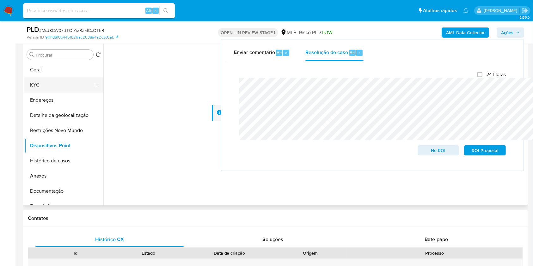
click at [68, 93] on button "KYC" at bounding box center [61, 84] width 74 height 15
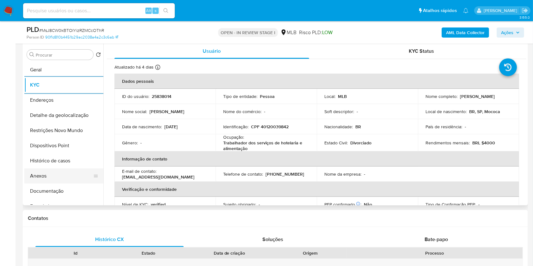
click at [51, 181] on button "Anexos" at bounding box center [61, 176] width 74 height 15
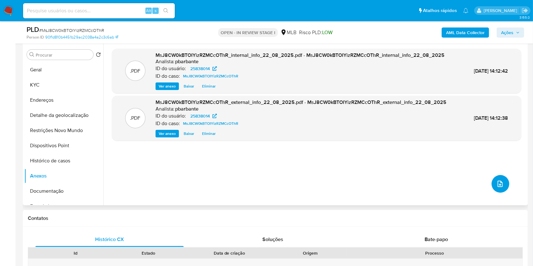
click at [492, 193] on button "upload-file" at bounding box center [501, 184] width 18 height 18
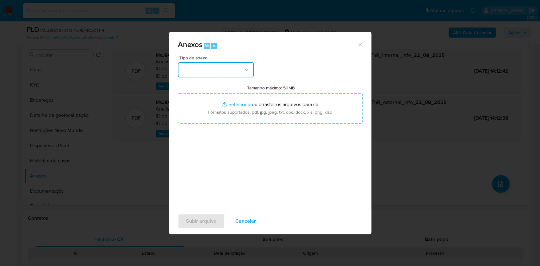
click at [204, 62] on button "button" at bounding box center [216, 69] width 76 height 15
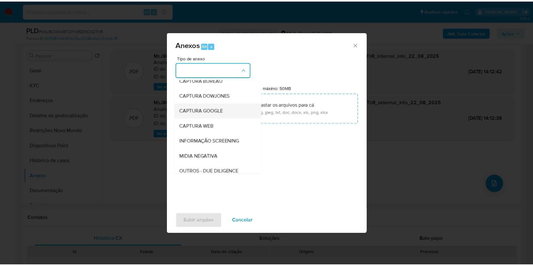
scroll to position [78, 0]
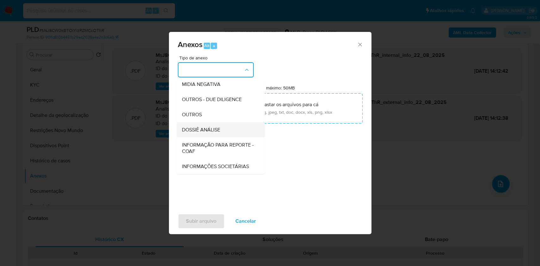
click at [190, 127] on span "DOSSIÊ ANÁLISE" at bounding box center [201, 130] width 38 height 6
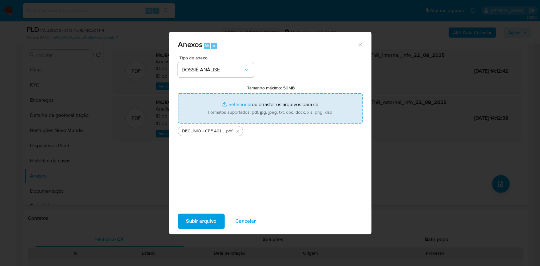
type input "C:\fakepath\Mulan 25838014_2025_08_21_12_13_27.xlsx"
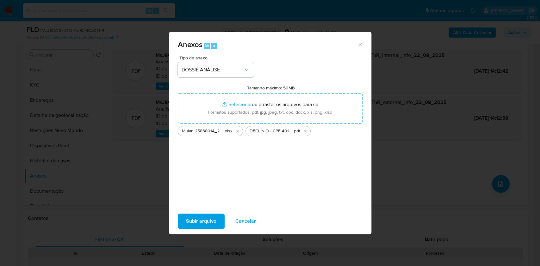
click at [186, 223] on span "Subir arquivo" at bounding box center [201, 221] width 30 height 14
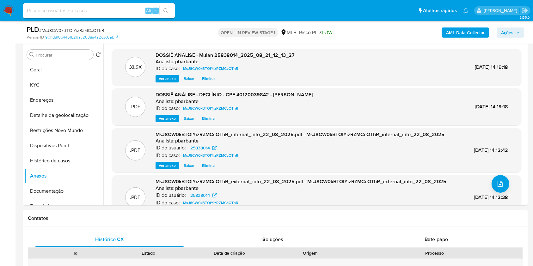
click at [513, 31] on span "Ações" at bounding box center [507, 33] width 12 height 10
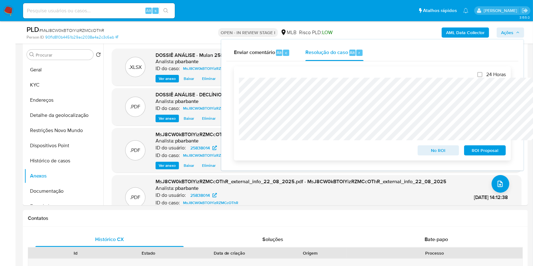
click at [438, 153] on span "No ROI" at bounding box center [438, 150] width 33 height 9
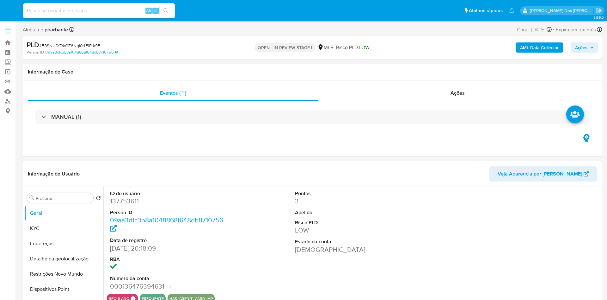
select select "10"
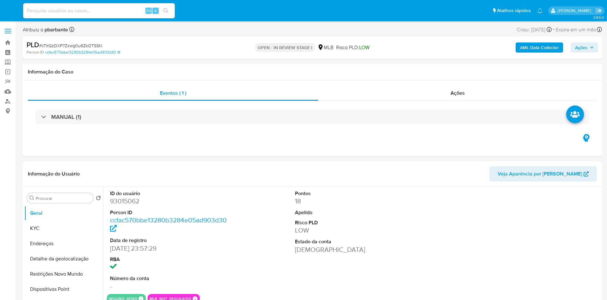
select select "10"
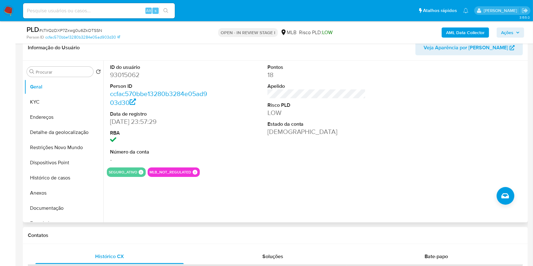
scroll to position [60, 0]
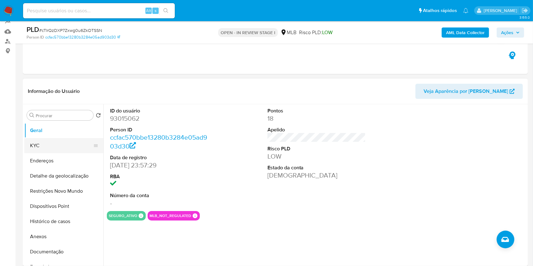
click at [54, 153] on button "KYC" at bounding box center [61, 145] width 74 height 15
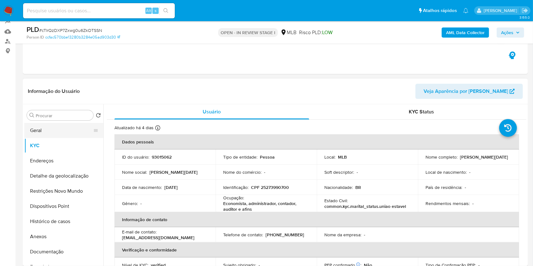
click at [48, 135] on button "Geral" at bounding box center [61, 130] width 74 height 15
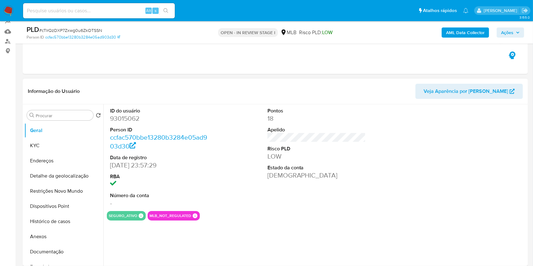
click at [126, 123] on dd "93015062" at bounding box center [159, 118] width 99 height 9
copy dd "93015062"
click at [55, 152] on button "KYC" at bounding box center [61, 145] width 74 height 15
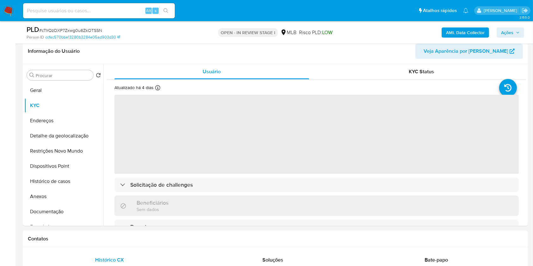
scroll to position [100, 0]
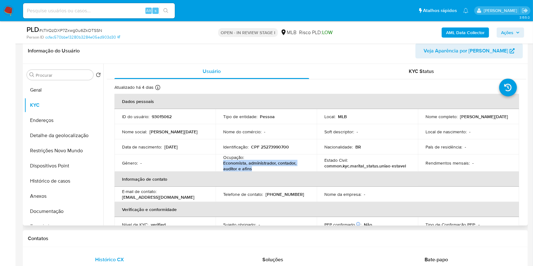
drag, startPoint x: 264, startPoint y: 179, endPoint x: 223, endPoint y: 175, distance: 41.3
click at [223, 172] on p "Economista, administrador, contador, auditor e afins" at bounding box center [265, 165] width 84 height 11
copy p "Economista, administrador, contador, auditor e afins"
click at [51, 216] on button "Documentação" at bounding box center [61, 211] width 74 height 15
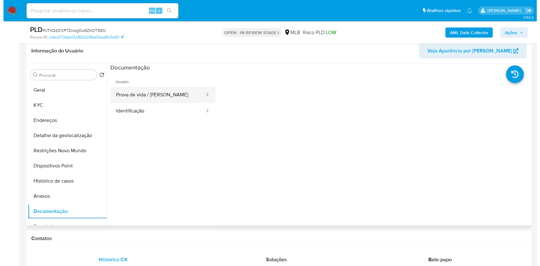
scroll to position [9, 0]
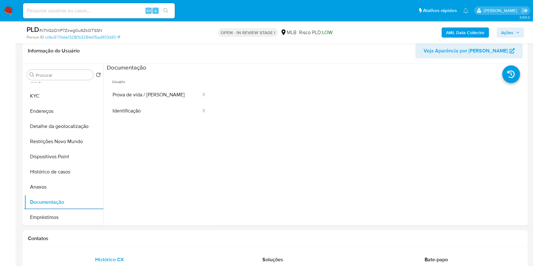
click at [461, 40] on div "PLD # cTIrQzDXP7Zxwg0u6ZkOTSSN Person ID ccfac570bbe13280b3284e05ad903d30 OPEN …" at bounding box center [275, 32] width 505 height 22
click at [462, 40] on div "AML Data Collector Ações" at bounding box center [442, 32] width 164 height 15
click at [464, 39] on div "AML Data Collector Ações" at bounding box center [442, 32] width 164 height 15
click at [473, 32] on b "AML Data Collector" at bounding box center [465, 33] width 39 height 10
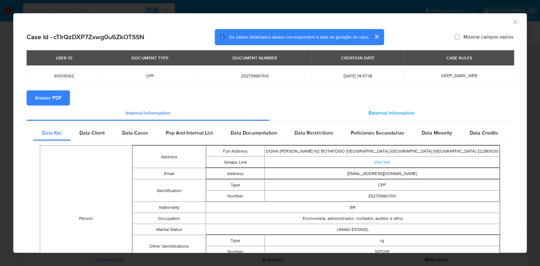
click at [374, 111] on span "External information" at bounding box center [392, 112] width 46 height 7
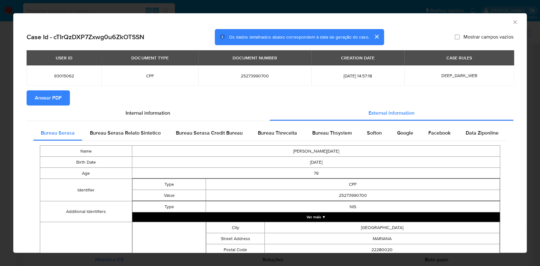
click at [62, 99] on button "Anexar PDF" at bounding box center [48, 97] width 43 height 15
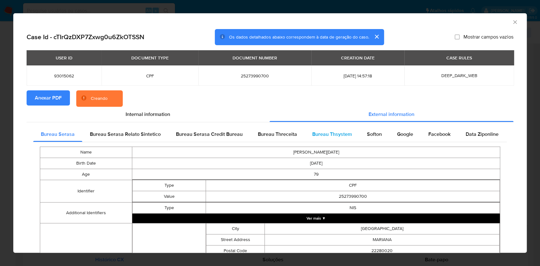
click at [339, 128] on div "Bureau Thsystem" at bounding box center [332, 134] width 55 height 15
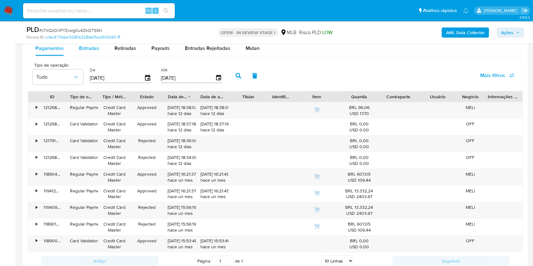
scroll to position [708, 0]
click at [84, 56] on div "Entradas" at bounding box center [89, 47] width 20 height 15
select select "10"
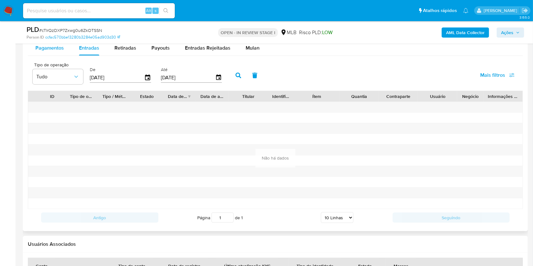
click at [55, 52] on span "Pagamentos" at bounding box center [49, 47] width 28 height 7
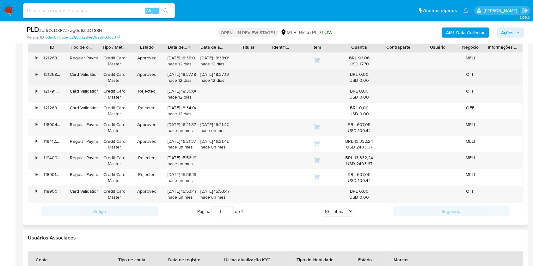
scroll to position [759, 0]
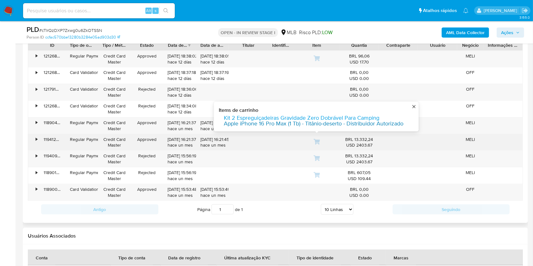
click at [300, 127] on link "Apple iPhone 16 Pro Max (1 Tb) - Titânio-deserto - Distribuidor Autorizado" at bounding box center [314, 124] width 180 height 6
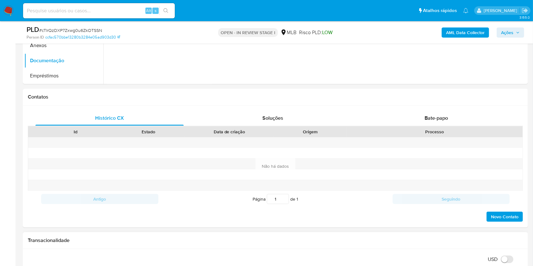
scroll to position [189, 0]
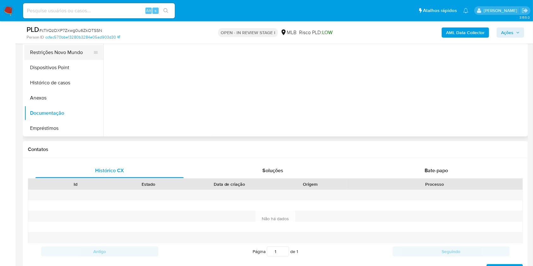
click at [62, 59] on button "Restrições Novo Mundo" at bounding box center [61, 52] width 74 height 15
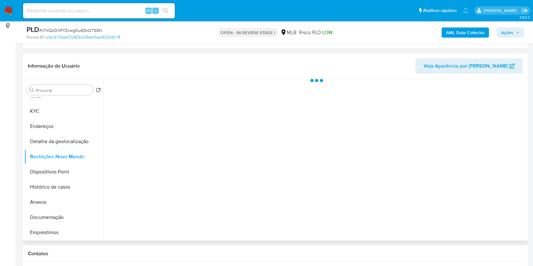
scroll to position [86, 0]
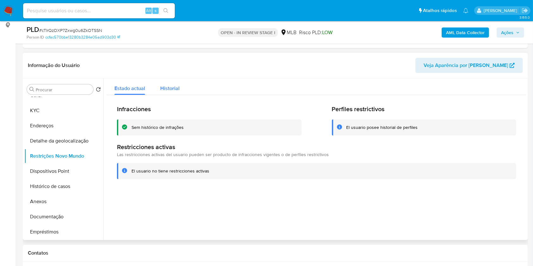
click at [179, 95] on button "Historial" at bounding box center [170, 86] width 34 height 17
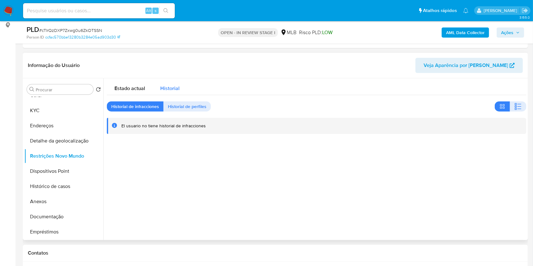
type button "1"
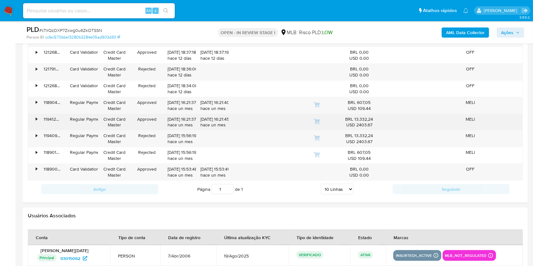
scroll to position [778, 0]
click at [35, 131] on div "•" at bounding box center [33, 123] width 11 height 16
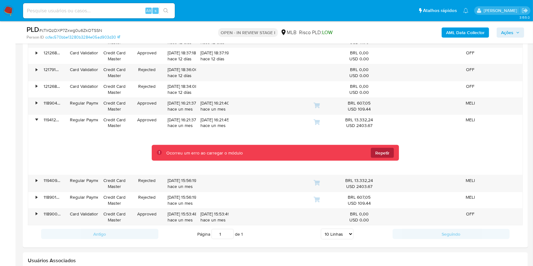
click at [386, 158] on button "Repetir" at bounding box center [382, 153] width 23 height 10
click at [119, 141] on div at bounding box center [275, 153] width 495 height 44
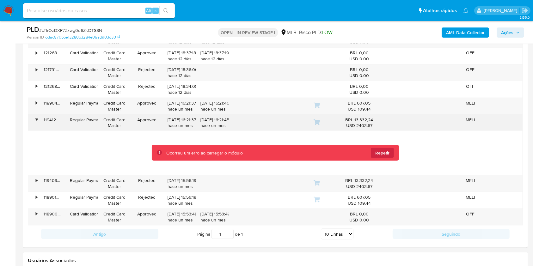
click at [39, 128] on div "119412357446" at bounding box center [52, 123] width 26 height 16
click at [36, 123] on div "•" at bounding box center [37, 120] width 2 height 6
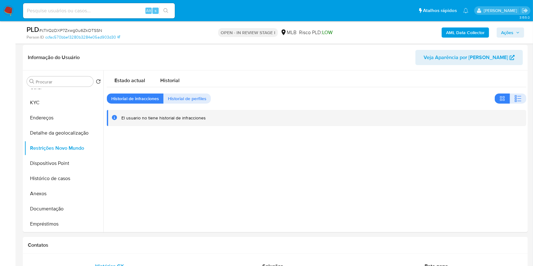
scroll to position [94, 0]
click at [47, 95] on button "Geral" at bounding box center [61, 87] width 74 height 15
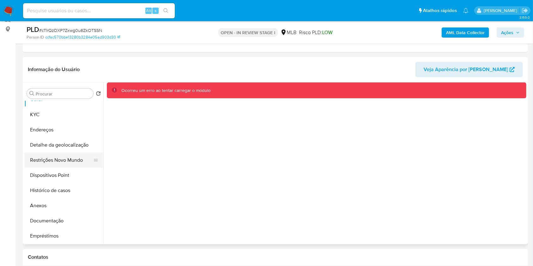
scroll to position [0, 0]
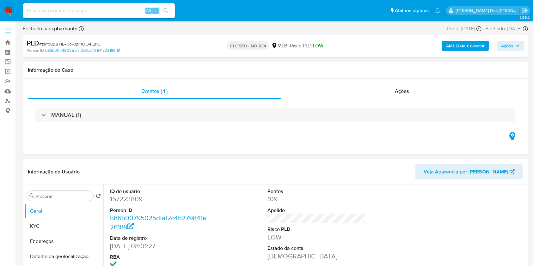
select select "10"
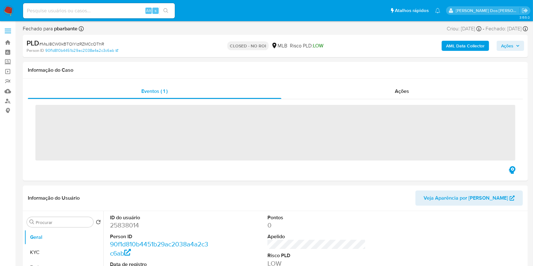
select select "10"
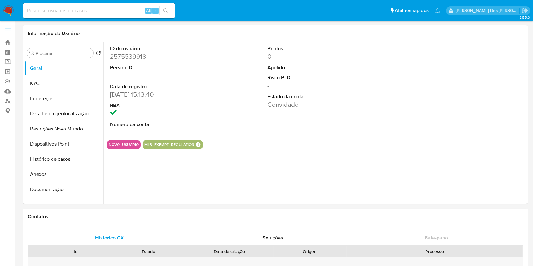
select select "10"
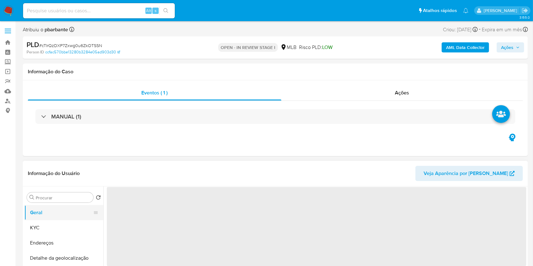
click at [53, 220] on button "Geral" at bounding box center [61, 212] width 74 height 15
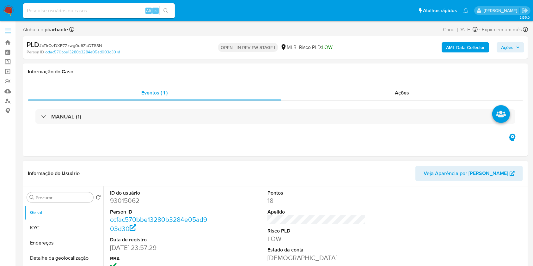
select select "10"
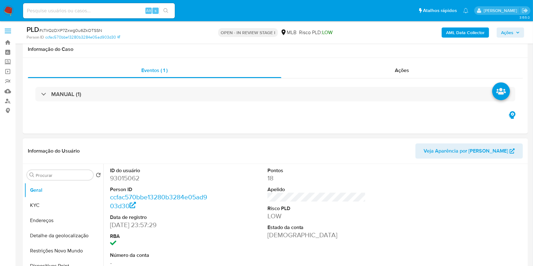
scroll to position [97, 0]
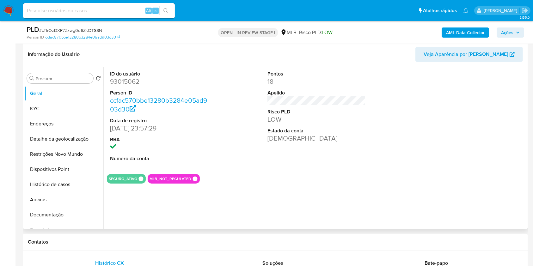
click at [163, 226] on div "ID do usuário 93015062 Person ID ccfac570bbe13280b3284e05ad903d30 Data de regis…" at bounding box center [314, 148] width 423 height 162
click at [48, 116] on button "KYC" at bounding box center [61, 108] width 74 height 15
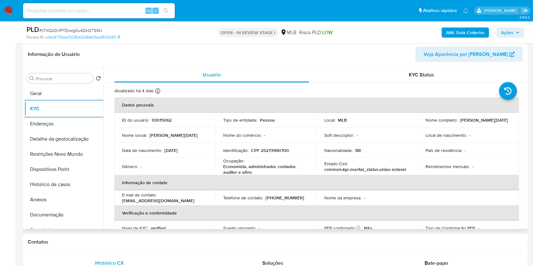
scroll to position [271, 0]
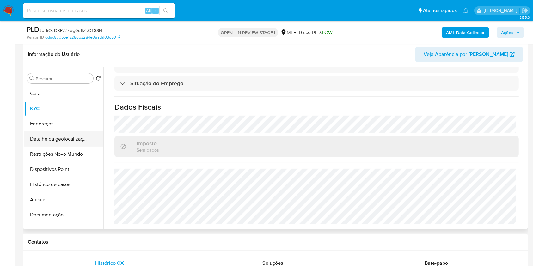
click at [58, 147] on button "Detalhe da geolocalização" at bounding box center [61, 139] width 74 height 15
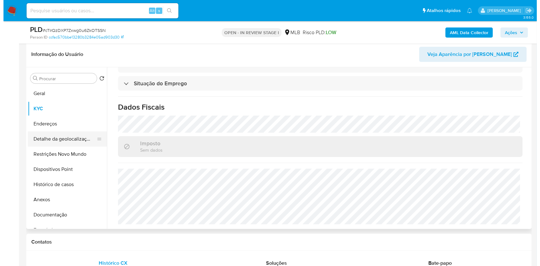
scroll to position [0, 0]
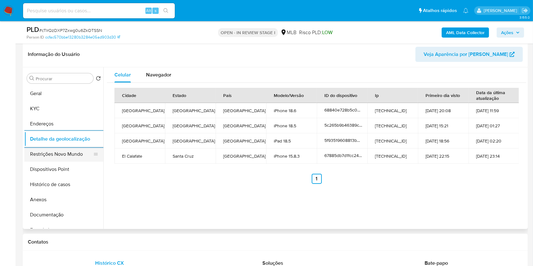
click at [31, 161] on button "Restrições Novo Mundo" at bounding box center [61, 154] width 74 height 15
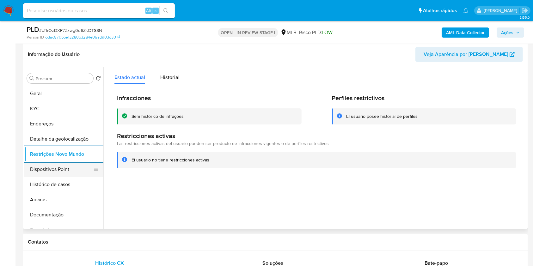
click at [66, 177] on button "Dispositivos Point" at bounding box center [61, 169] width 74 height 15
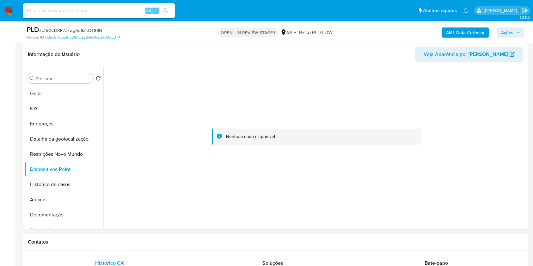
click at [516, 27] on div "AML Data Collector Ações" at bounding box center [442, 32] width 164 height 15
click at [514, 31] on span "Ações" at bounding box center [507, 33] width 12 height 10
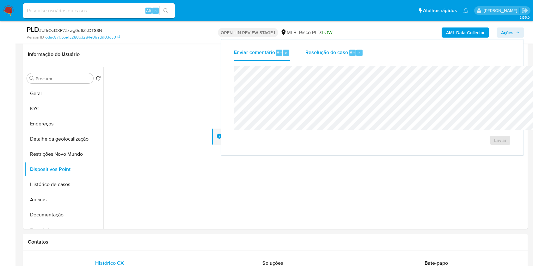
click at [306, 47] on div "Resolução do caso Alt r" at bounding box center [335, 53] width 58 height 16
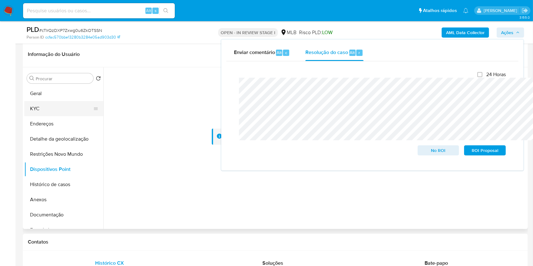
click at [53, 116] on button "KYC" at bounding box center [61, 108] width 74 height 15
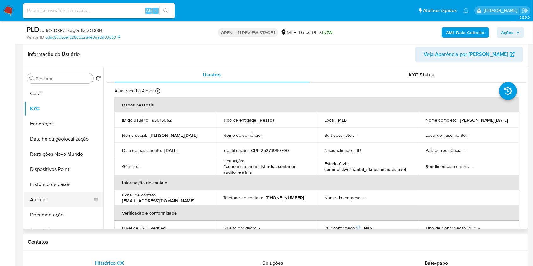
click at [51, 207] on button "Anexos" at bounding box center [61, 199] width 74 height 15
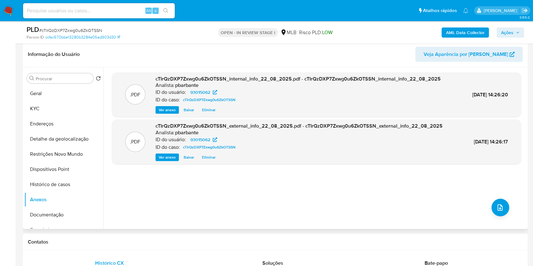
click at [507, 224] on div ".PDF cTIrQzDXP7Zxwg0u6ZkOTSSN_internal_info_22_08_2025.pdf - cTIrQzDXP7Zxwg0u6Z…" at bounding box center [317, 148] width 410 height 152
click at [499, 211] on icon "upload-file" at bounding box center [500, 208] width 5 height 6
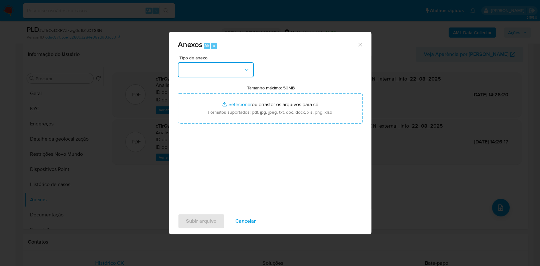
click at [211, 62] on button "button" at bounding box center [216, 69] width 76 height 15
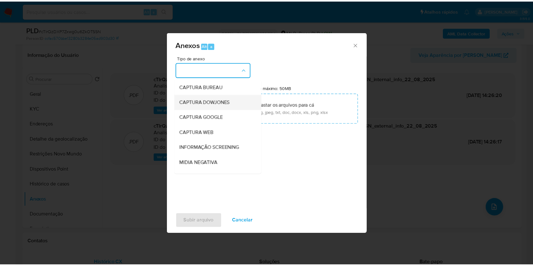
scroll to position [78, 0]
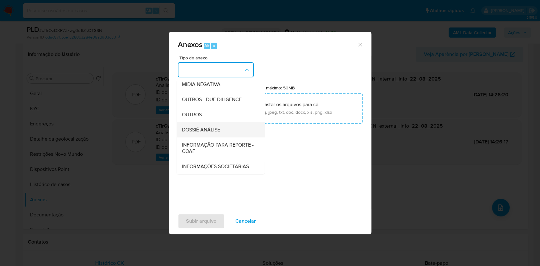
click at [198, 127] on span "DOSSIÊ ANÁLISE" at bounding box center [201, 130] width 38 height 6
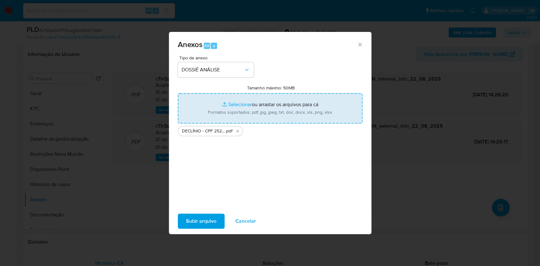
type input "C:\fakepath\Mulan 93015062_2025_08_21_12_17_46.xlsx"
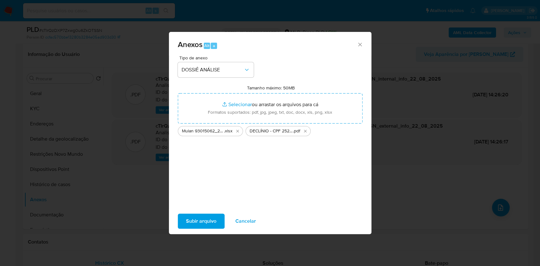
click at [193, 226] on span "Subir arquivo" at bounding box center [201, 221] width 30 height 14
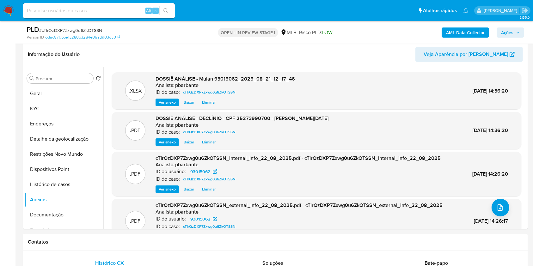
click at [519, 37] on button "Ações" at bounding box center [511, 33] width 28 height 10
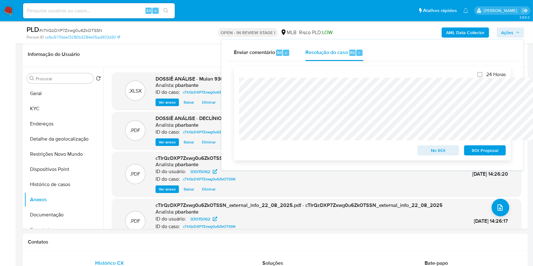
click at [446, 148] on span "No ROI" at bounding box center [438, 150] width 33 height 9
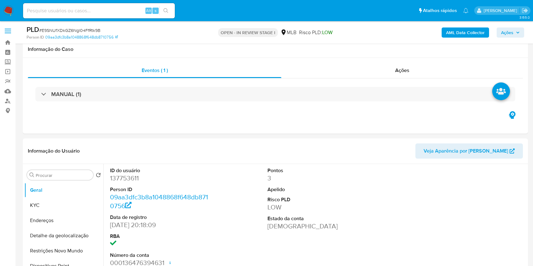
select select "10"
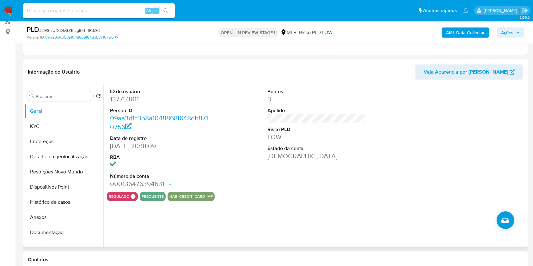
scroll to position [84, 0]
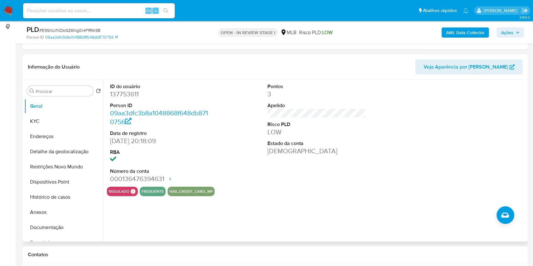
click at [122, 99] on dd "137753611" at bounding box center [159, 94] width 99 height 9
copy dd "137753611"
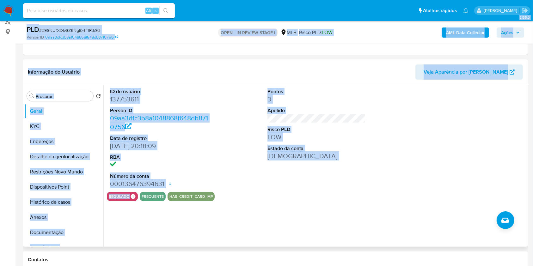
drag, startPoint x: 11, startPoint y: 116, endPoint x: 158, endPoint y: 210, distance: 175.1
drag, startPoint x: 158, startPoint y: 210, endPoint x: 1, endPoint y: 252, distance: 162.6
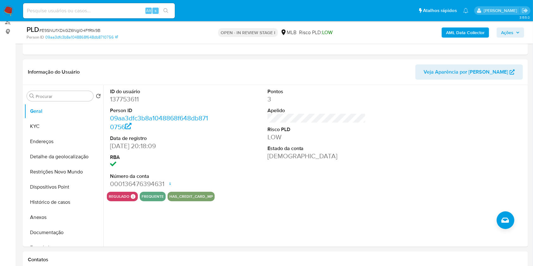
drag, startPoint x: 1, startPoint y: 252, endPoint x: 0, endPoint y: 286, distance: 34.2
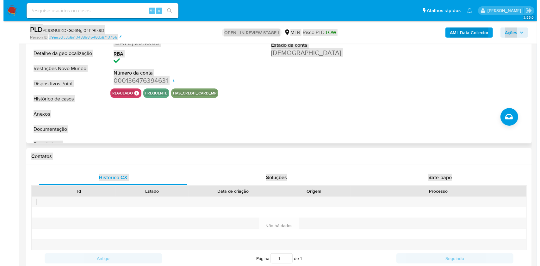
scroll to position [76, 0]
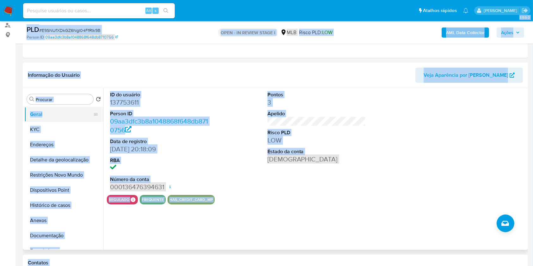
click at [66, 122] on button "Geral" at bounding box center [61, 114] width 74 height 15
click at [298, 195] on div "Pontos 3 Apelido Risco PLD LOW Estado da conta Ativa" at bounding box center [316, 141] width 105 height 107
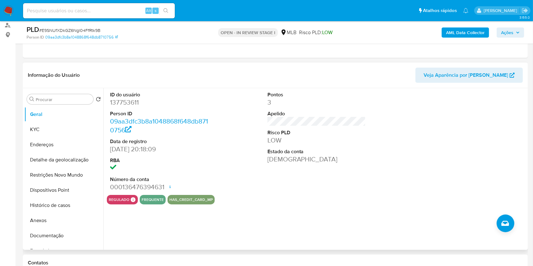
click at [298, 195] on div "Pontos 3 Apelido Risco PLD LOW Estado da conta Ativa" at bounding box center [316, 141] width 105 height 107
click at [65, 213] on button "Histórico de casos" at bounding box center [61, 205] width 74 height 15
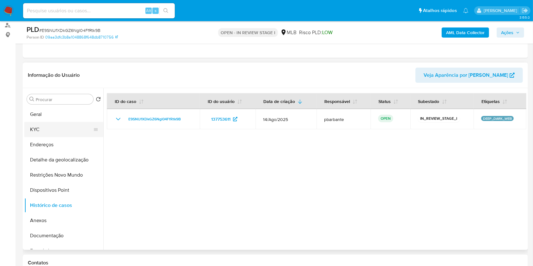
click at [55, 137] on button "KYC" at bounding box center [61, 129] width 74 height 15
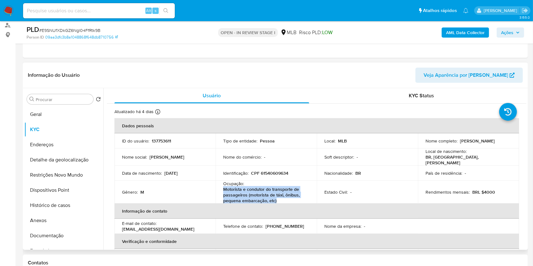
drag, startPoint x: 281, startPoint y: 210, endPoint x: 223, endPoint y: 198, distance: 59.4
click at [223, 198] on p "Motorista e condutor do transporte de passageiros (motorista de táxi, ônibus, p…" at bounding box center [265, 195] width 84 height 17
copy p "Motorista e condutor do transporte de passageiros (motorista de táxi, ônibus, p…"
click at [51, 244] on button "Documentação" at bounding box center [61, 235] width 74 height 15
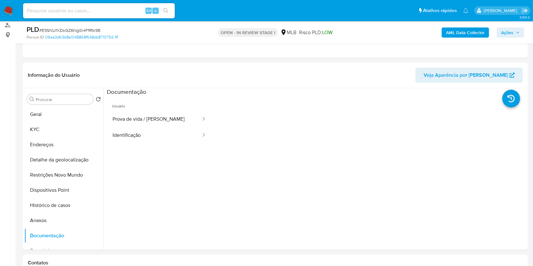
click at [178, 124] on button "Prova de vida / Selfie" at bounding box center [154, 119] width 95 height 16
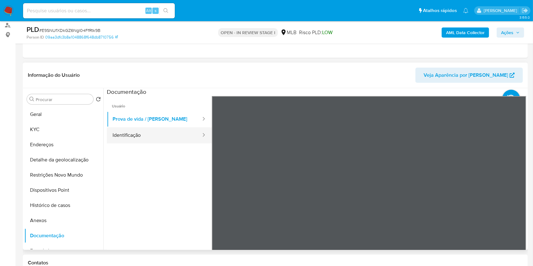
click at [166, 144] on button "Identificação" at bounding box center [154, 135] width 95 height 16
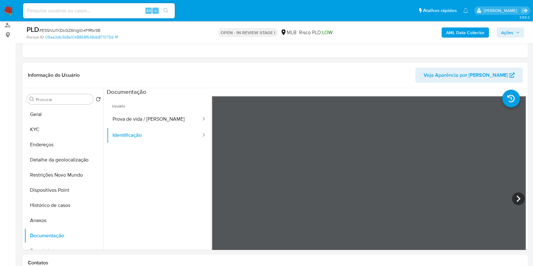
click at [462, 33] on b "AML Data Collector" at bounding box center [465, 33] width 39 height 10
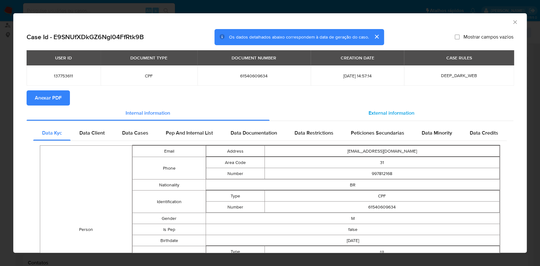
click at [394, 112] on span "External information" at bounding box center [392, 112] width 46 height 7
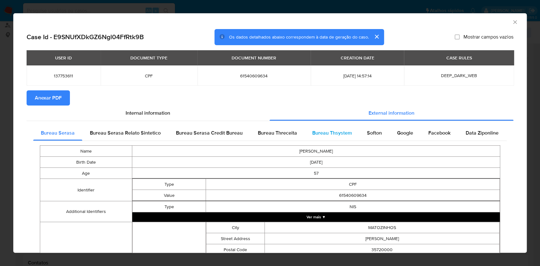
click at [336, 133] on span "Bureau Thsystem" at bounding box center [332, 132] width 40 height 7
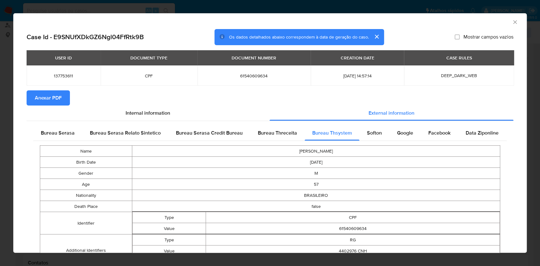
click at [57, 101] on span "Anexar PDF" at bounding box center [48, 98] width 27 height 14
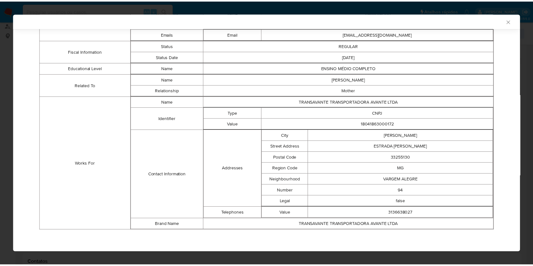
scroll to position [369, 0]
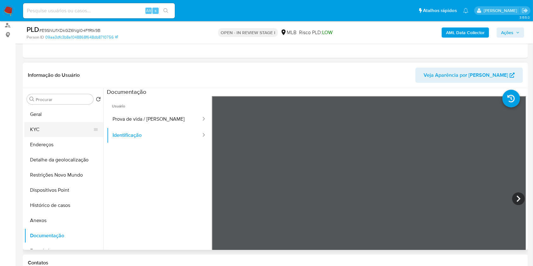
click at [83, 132] on button "KYC" at bounding box center [61, 129] width 74 height 15
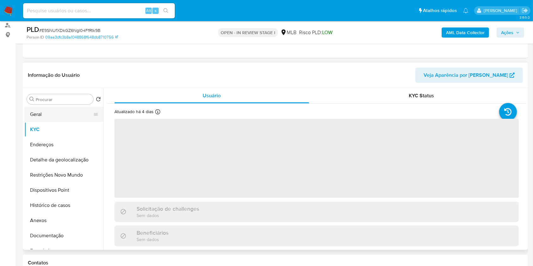
click at [63, 122] on button "Geral" at bounding box center [61, 114] width 74 height 15
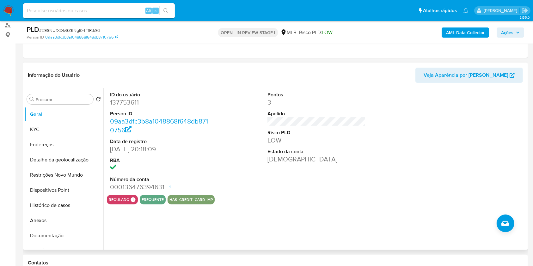
click at [109, 159] on div "ID do usuário 137753611 Person ID 09aa3dfc3b8a1048868f648db8710756 Data de regi…" at bounding box center [159, 141] width 105 height 107
click at [51, 213] on button "Histórico de casos" at bounding box center [61, 205] width 74 height 15
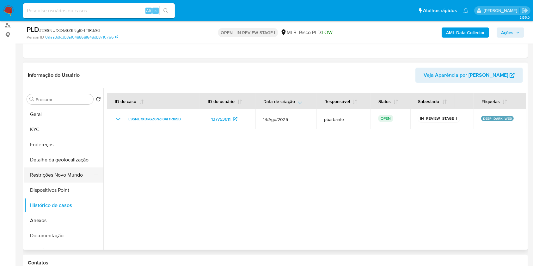
click at [67, 183] on button "Restrições Novo Mundo" at bounding box center [61, 175] width 74 height 15
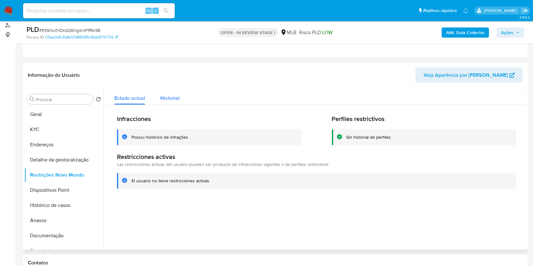
click at [172, 102] on span "Historial" at bounding box center [169, 98] width 19 height 7
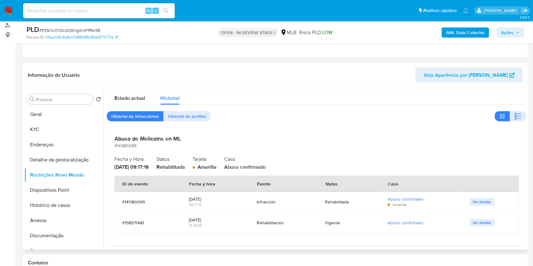
scroll to position [6, 0]
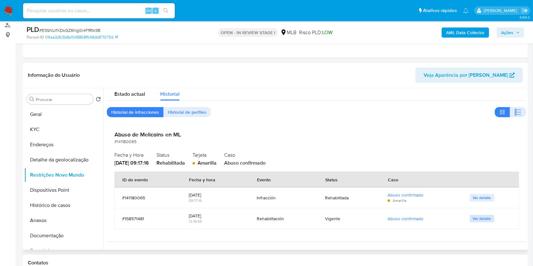
click at [478, 222] on span "Ver detalle" at bounding box center [482, 219] width 18 height 6
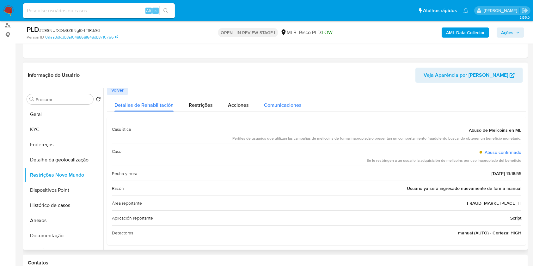
scroll to position [3, 0]
click at [41, 122] on button "Geral" at bounding box center [61, 114] width 74 height 15
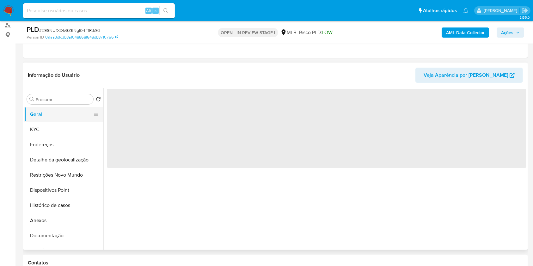
scroll to position [0, 0]
click at [205, 220] on div "‌" at bounding box center [314, 169] width 423 height 162
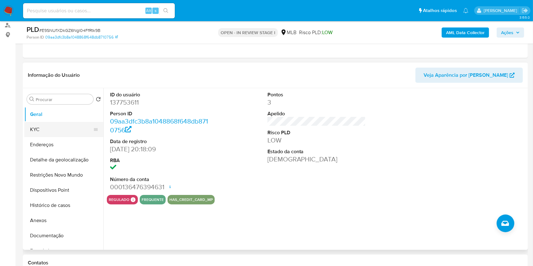
click at [44, 134] on button "KYC" at bounding box center [61, 129] width 74 height 15
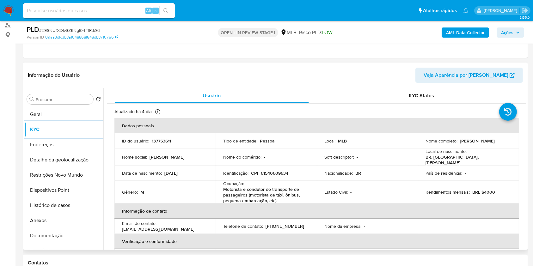
scroll to position [276, 0]
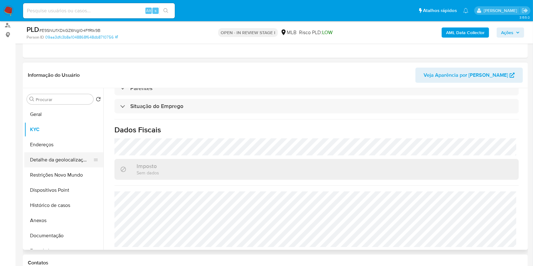
click at [65, 168] on button "Detalhe da geolocalização" at bounding box center [61, 159] width 74 height 15
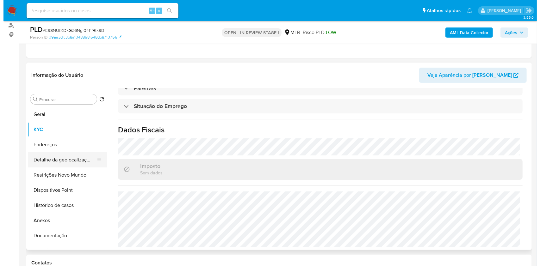
scroll to position [0, 0]
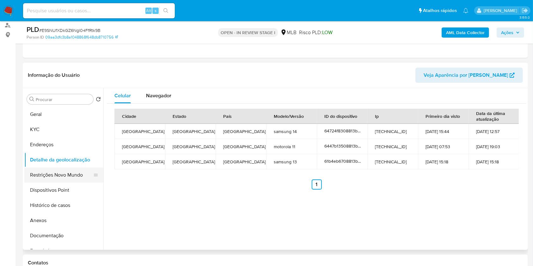
click at [83, 181] on button "Restrições Novo Mundo" at bounding box center [61, 175] width 74 height 15
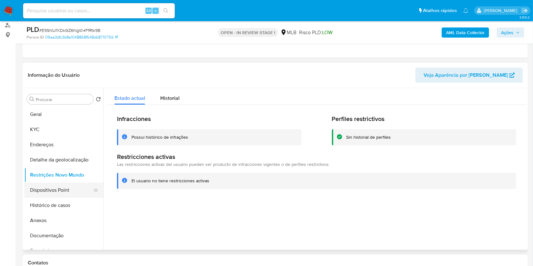
click at [35, 196] on button "Dispositivos Point" at bounding box center [61, 190] width 74 height 15
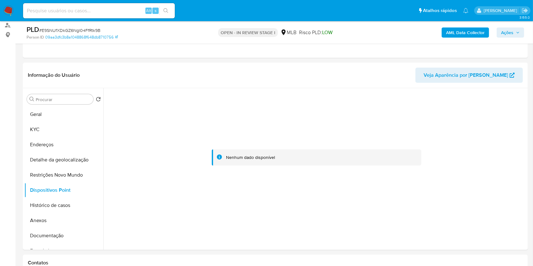
click at [519, 29] on span "Ações" at bounding box center [510, 32] width 19 height 9
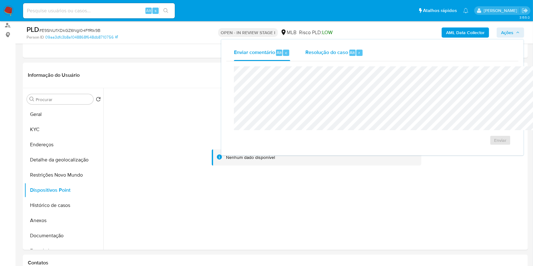
click at [306, 53] on span "Resolução do caso" at bounding box center [327, 52] width 43 height 7
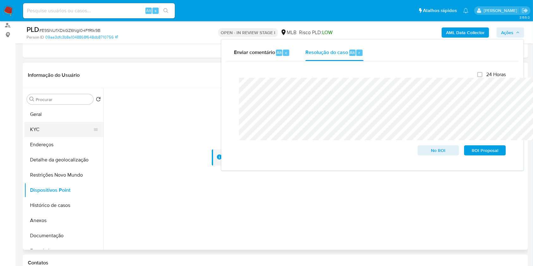
click at [56, 137] on button "KYC" at bounding box center [61, 129] width 74 height 15
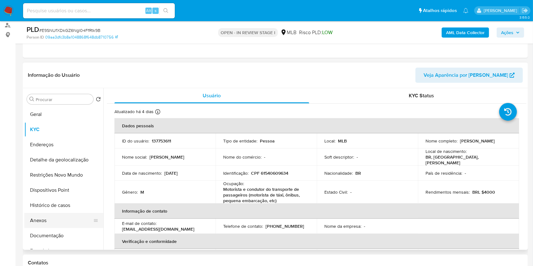
click at [56, 228] on button "Anexos" at bounding box center [61, 220] width 74 height 15
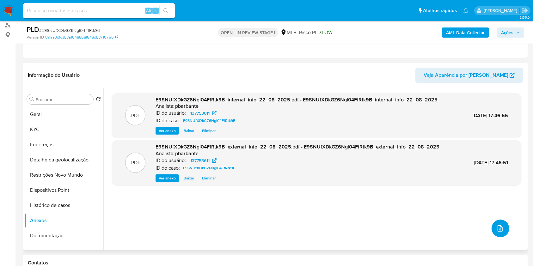
click at [501, 238] on button "upload-file" at bounding box center [501, 229] width 18 height 18
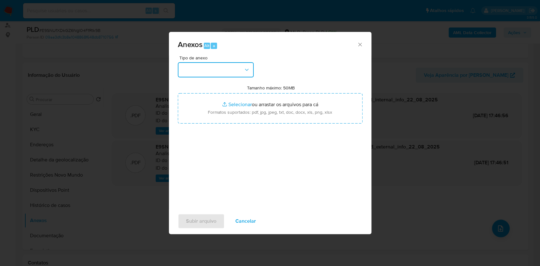
click at [225, 62] on button "button" at bounding box center [216, 69] width 76 height 15
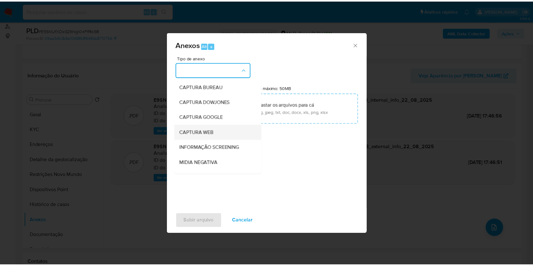
scroll to position [78, 0]
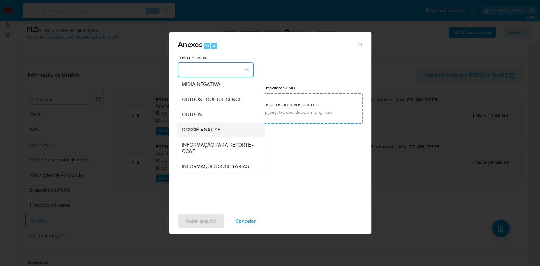
click at [207, 122] on div "DOSSIÊ ANÁLISE" at bounding box center [219, 129] width 74 height 15
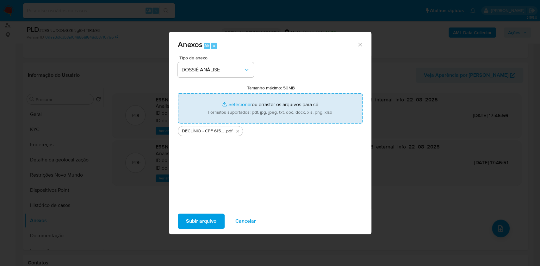
type input "C:\fakepath\Mulan 137753611_2025_08_21_12_18_08.xlsx"
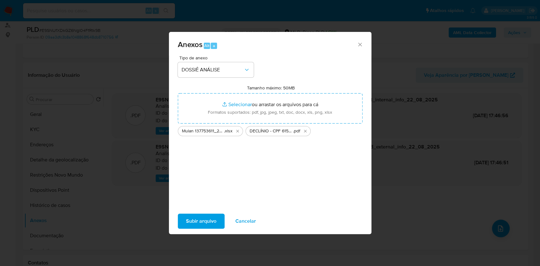
click at [187, 228] on span "Subir arquivo" at bounding box center [201, 221] width 30 height 14
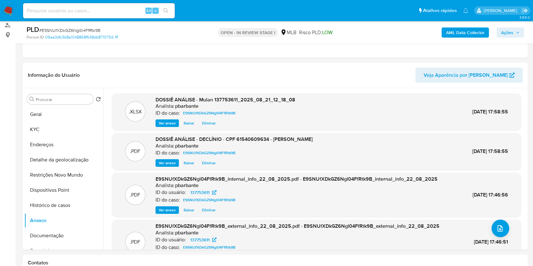
click at [518, 31] on icon "button" at bounding box center [518, 33] width 4 height 4
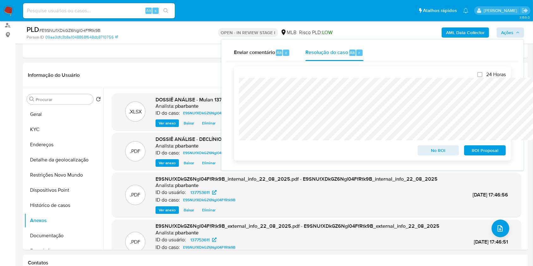
click at [444, 152] on span "No ROI" at bounding box center [438, 150] width 33 height 9
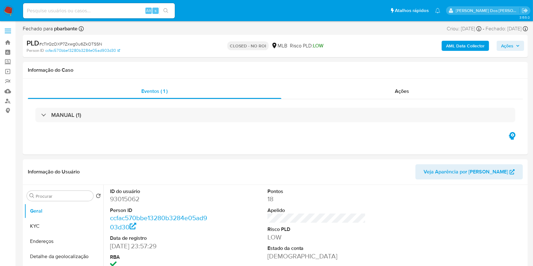
select select "10"
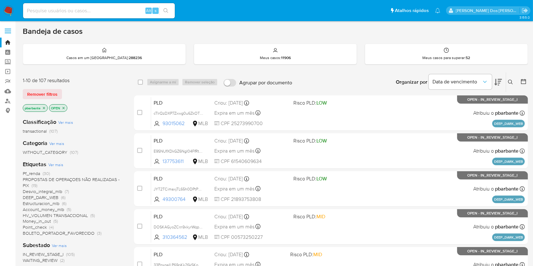
click at [11, 12] on img at bounding box center [8, 10] width 11 height 11
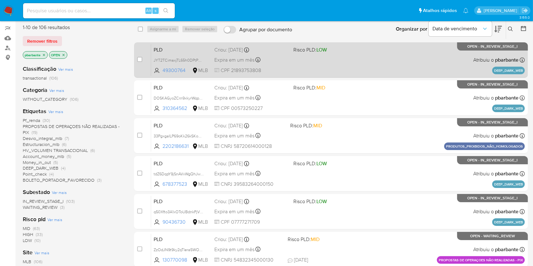
scroll to position [54, 0]
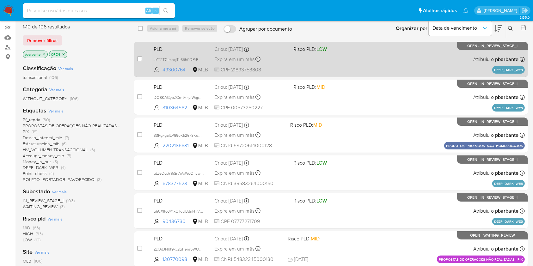
click at [323, 109] on div "PLD DOSKAGyoZCrn9xkyrWqp29ij 310364562 MLB Risco PLD: MID Criou: [DATE] Criou: …" at bounding box center [338, 97] width 374 height 32
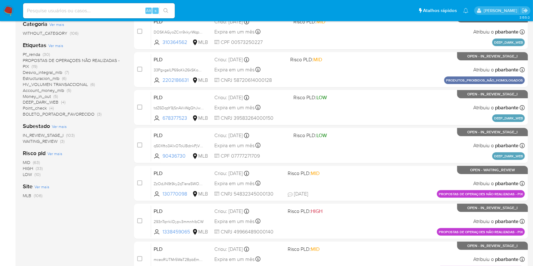
scroll to position [125, 0]
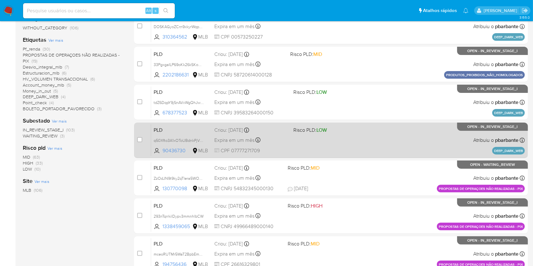
click at [315, 156] on div "PLD q50Xfto3A1xOToUBdnkPjVNJ 90436730 MLB Risco PLD: LOW Criou: [DATE] Criou: […" at bounding box center [338, 140] width 374 height 32
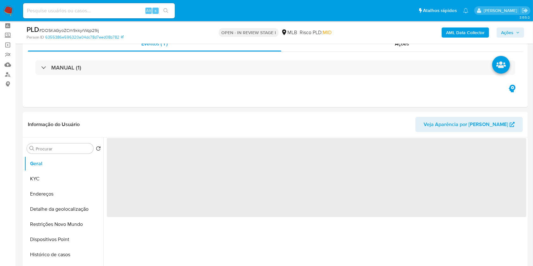
scroll to position [28, 0]
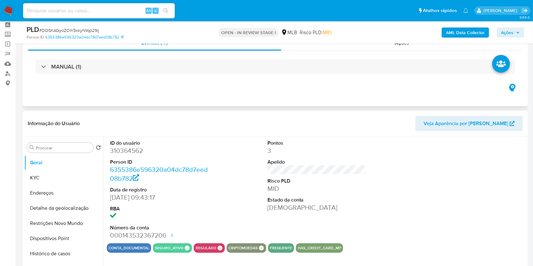
select select "10"
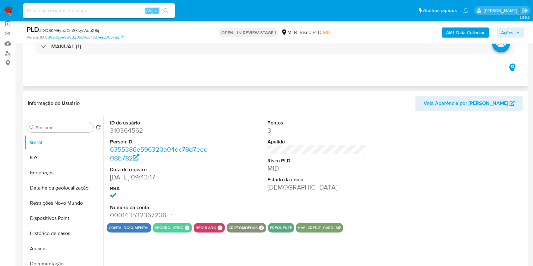
scroll to position [48, 0]
click at [132, 135] on dd "310364562" at bounding box center [159, 130] width 99 height 9
copy dd "310364562"
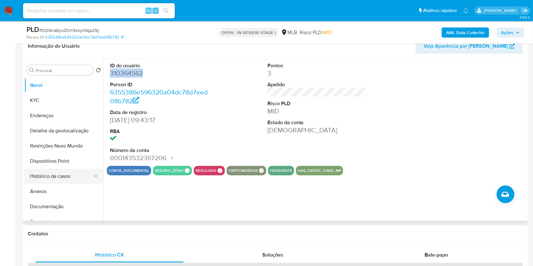
click at [72, 181] on button "Histórico de casos" at bounding box center [61, 176] width 74 height 15
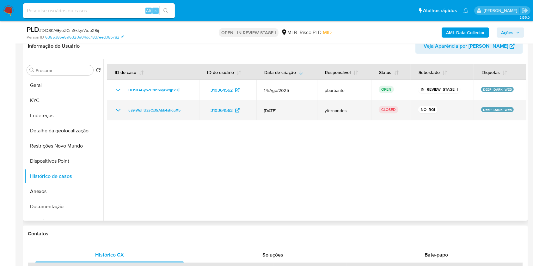
click at [116, 114] on icon "Mostrar/Ocultar" at bounding box center [119, 111] width 8 height 8
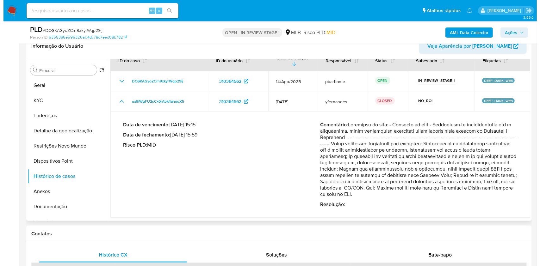
scroll to position [16, 0]
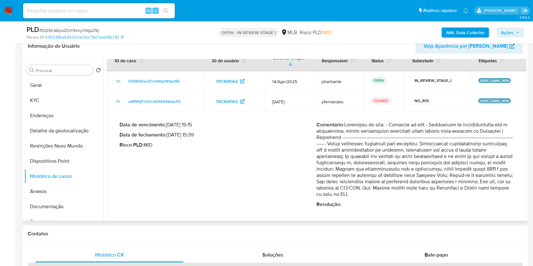
click at [232, 127] on div "Data de vencimento : 28/08/2025 15:15 Data de fechamento : 31/07/2025 15:59 Ris…" at bounding box center [317, 165] width 394 height 96
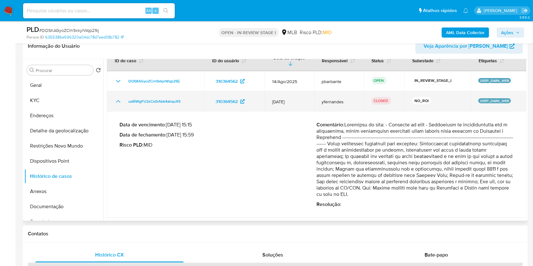
drag, startPoint x: 188, startPoint y: 111, endPoint x: 125, endPoint y: 111, distance: 62.3
click at [125, 105] on div "ua9iWgFU2sCx0rAbk4ahquX5" at bounding box center [156, 102] width 82 height 8
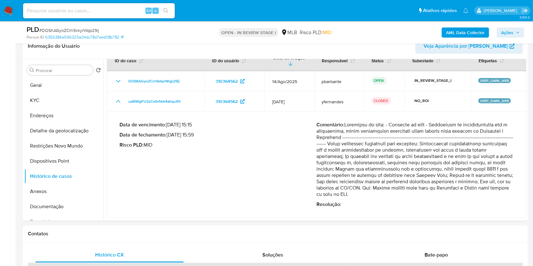
click at [519, 30] on span "Ações" at bounding box center [510, 32] width 19 height 9
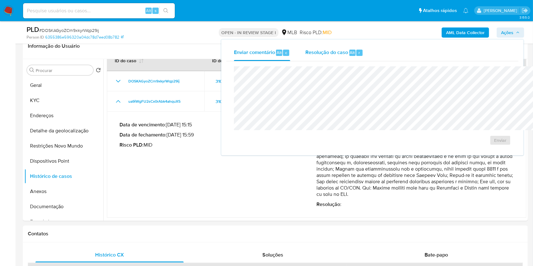
click at [306, 55] on span "Resolução do caso" at bounding box center [327, 52] width 43 height 7
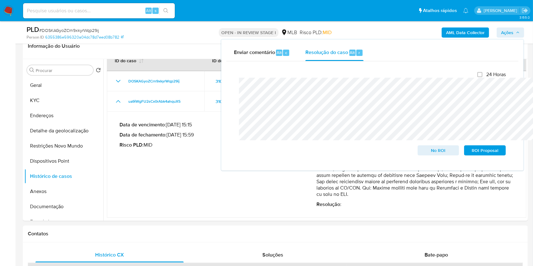
click at [455, 34] on b "AML Data Collector" at bounding box center [465, 33] width 39 height 10
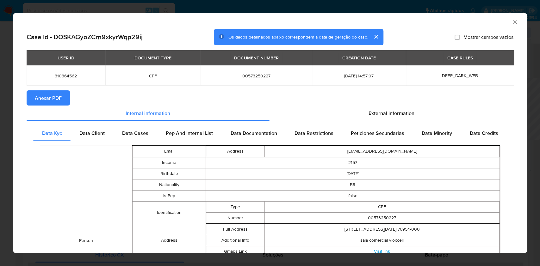
click at [409, 101] on section "Anexar PDF" at bounding box center [270, 97] width 487 height 15
click at [382, 115] on span "External information" at bounding box center [392, 112] width 46 height 7
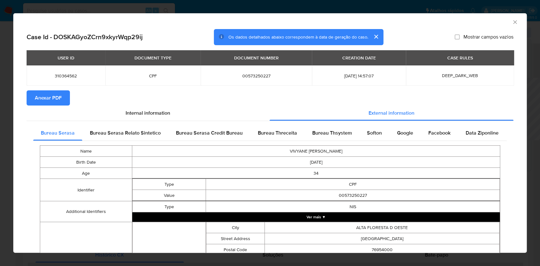
click at [52, 99] on span "Anexar PDF" at bounding box center [48, 98] width 27 height 14
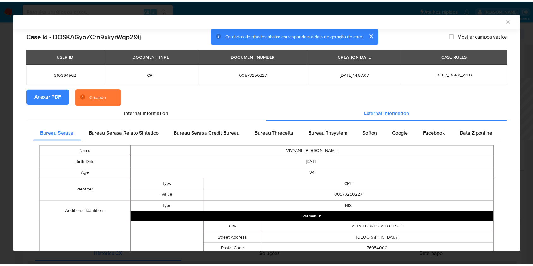
scroll to position [146, 0]
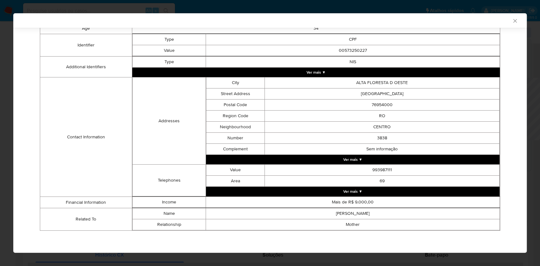
click at [512, 19] on icon "Fechar a janela" at bounding box center [515, 21] width 6 height 6
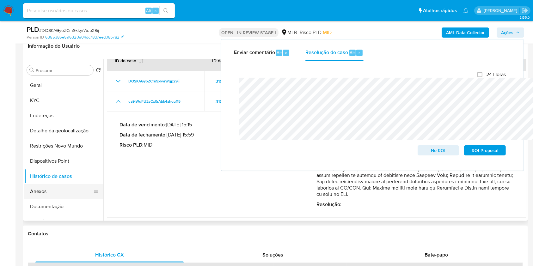
click at [43, 199] on button "Anexos" at bounding box center [61, 191] width 74 height 15
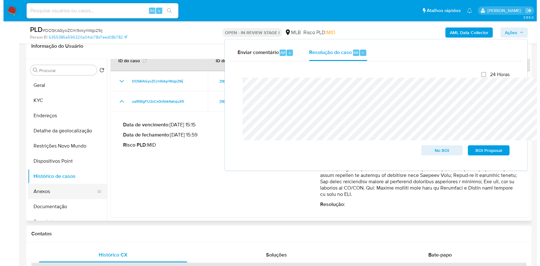
scroll to position [0, 0]
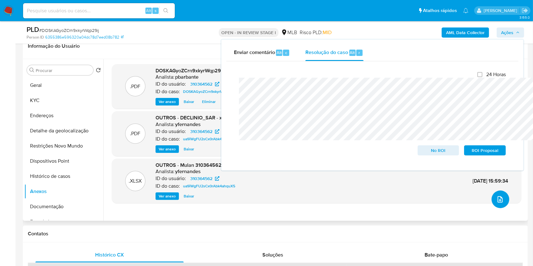
click at [495, 208] on button "upload-file" at bounding box center [501, 200] width 18 height 18
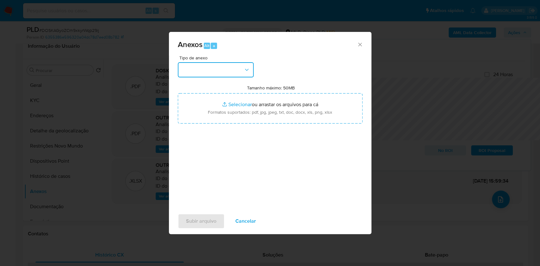
click at [225, 62] on button "button" at bounding box center [216, 69] width 76 height 15
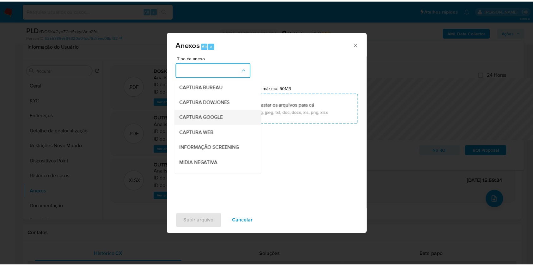
scroll to position [78, 0]
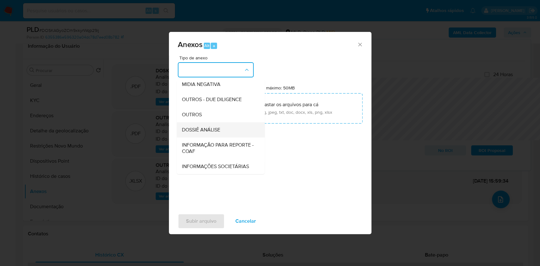
click at [195, 127] on span "DOSSIÊ ANÁLISE" at bounding box center [201, 130] width 38 height 6
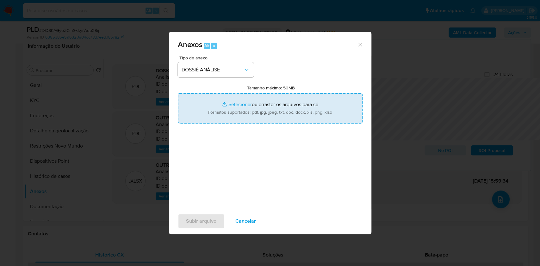
type input "C:\fakepath\Mulan 310364562_2025_08_21_12_23_33.xlsx"
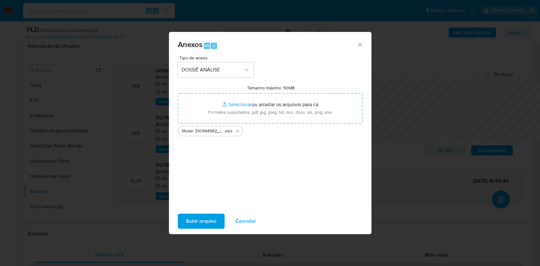
click at [192, 218] on div "Subir arquivo Cancelar" at bounding box center [270, 221] width 202 height 24
click at [191, 221] on span "Subir arquivo" at bounding box center [201, 221] width 30 height 14
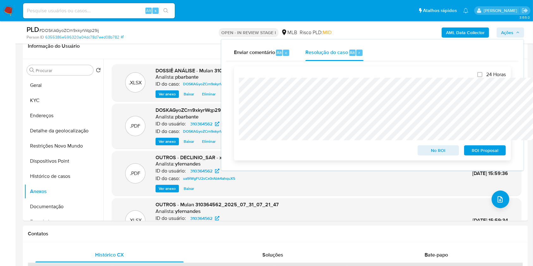
click at [455, 155] on span "No ROI" at bounding box center [438, 150] width 33 height 9
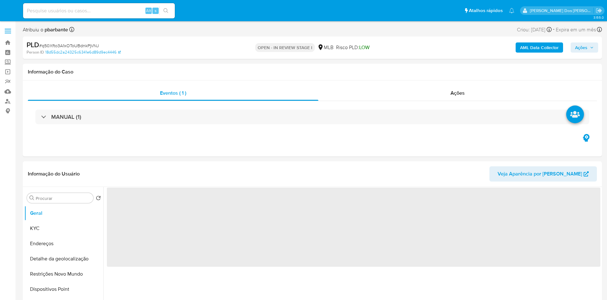
select select "10"
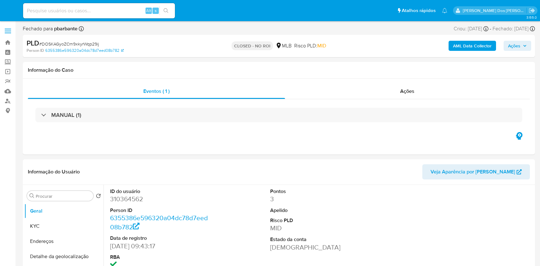
select select "10"
